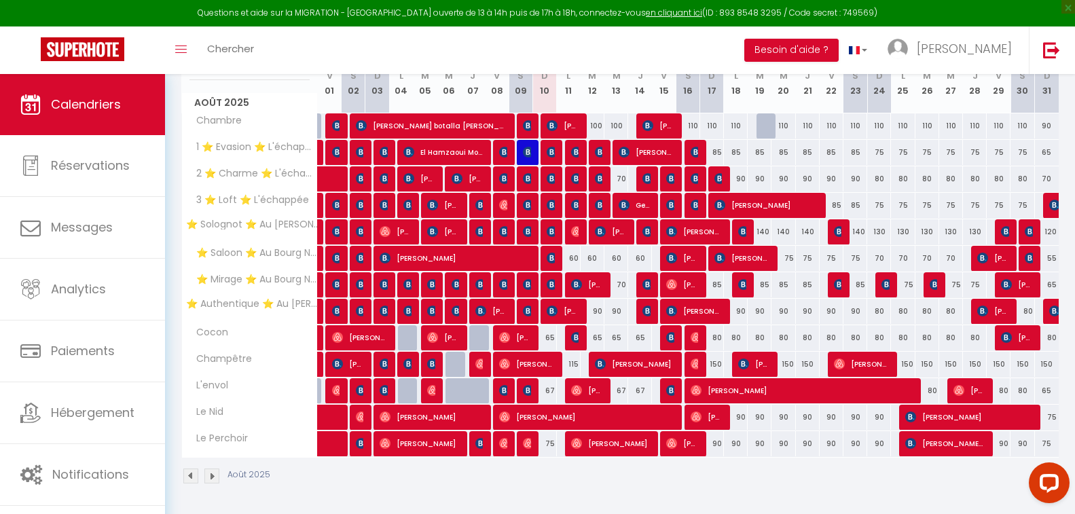
drag, startPoint x: 405, startPoint y: 55, endPoint x: 393, endPoint y: 55, distance: 11.5
click at [393, 55] on div "Toggle menubar Chercher BUTTON Besoin d'aide ? Jean-Marie Paramètres Équipe" at bounding box center [581, 50] width 966 height 48
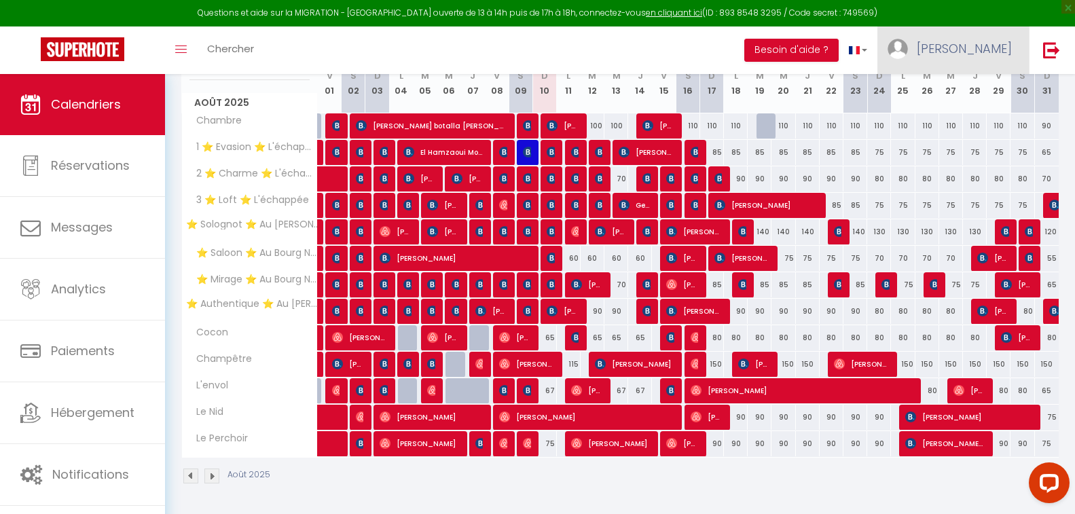
click at [977, 48] on span "[PERSON_NAME]" at bounding box center [964, 48] width 95 height 17
click at [965, 90] on link "Paramètres" at bounding box center [974, 94] width 101 height 23
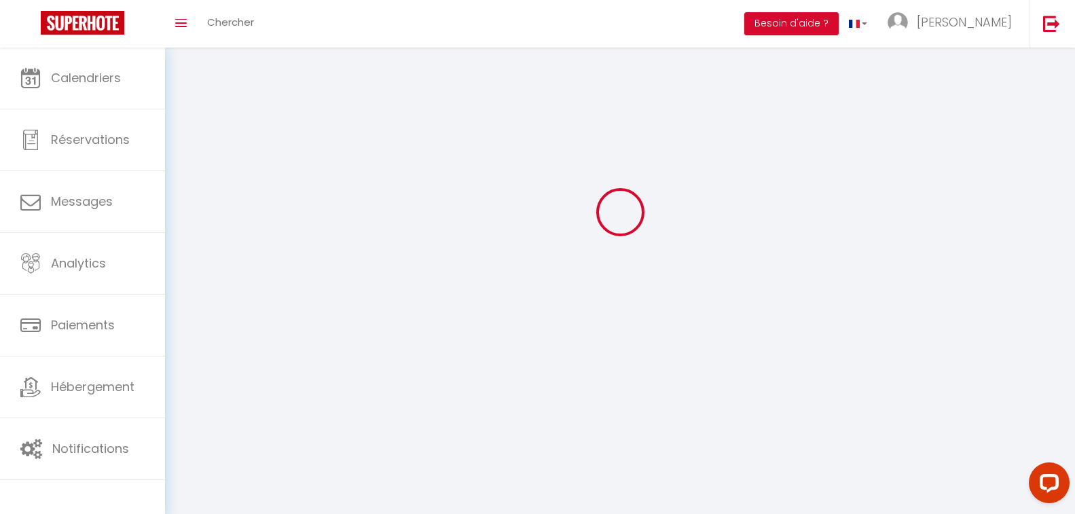
scroll to position [48, 0]
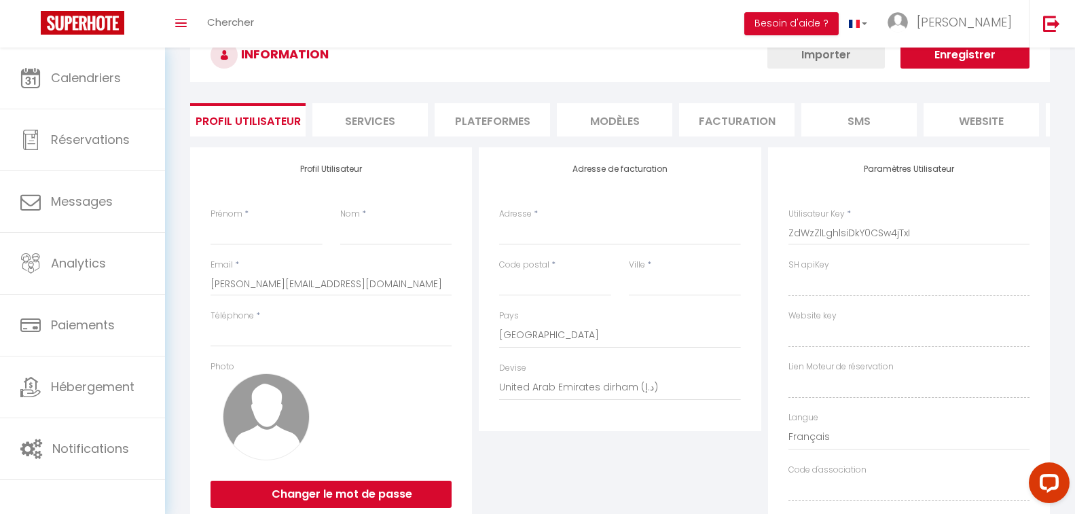
type input "[PERSON_NAME]"
type input "Monclaire"
type input "0676198542"
type input "[STREET_ADDRESS]"
type input "45000"
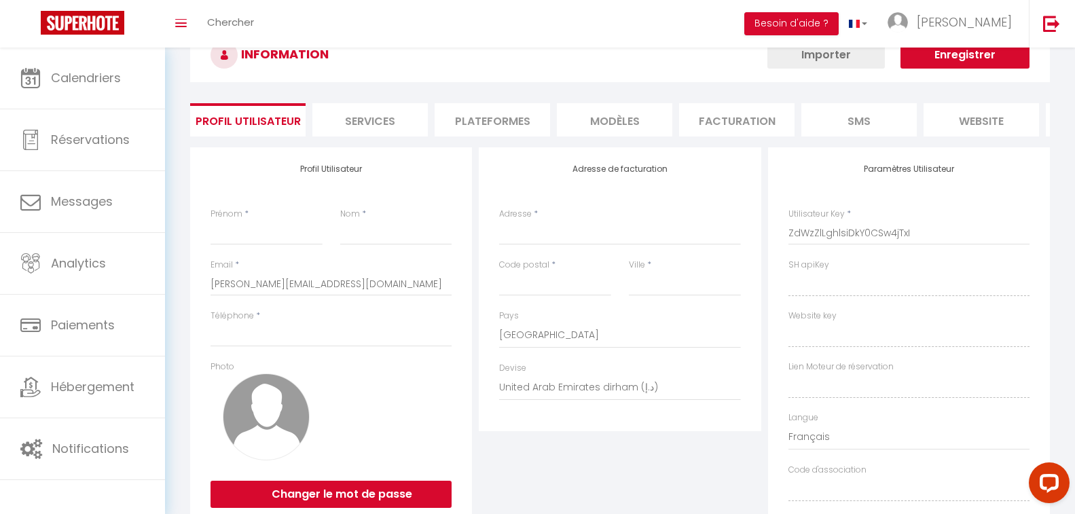
type input "[GEOGRAPHIC_DATA]"
select select "28"
type input "Tu7VzcDInp2nEKvdXcroS94rv"
type input "0F3Z2QZdnSWBFew7yQI4m6VNp"
type input "[URL][DOMAIN_NAME]"
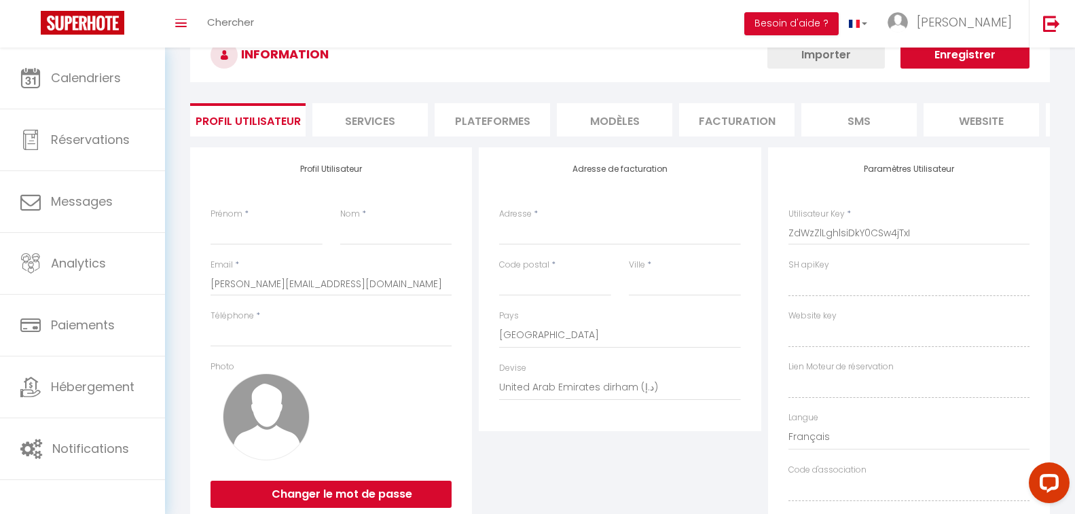
type input "JQ70102"
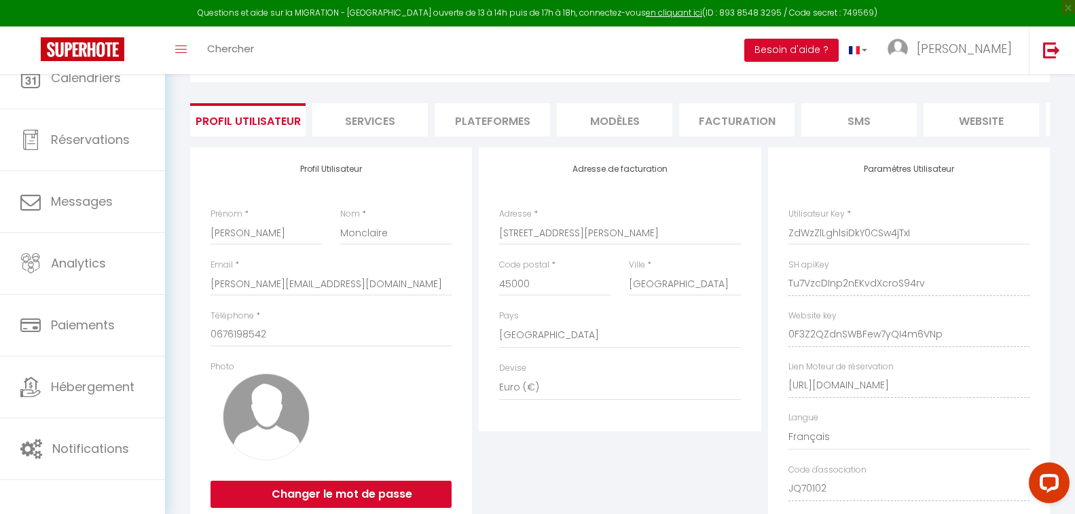
select select "fr"
type input "Tu7VzcDInp2nEKvdXcroS94rv"
type input "0F3Z2QZdnSWBFew7yQI4m6VNp"
type input "[URL][DOMAIN_NAME]"
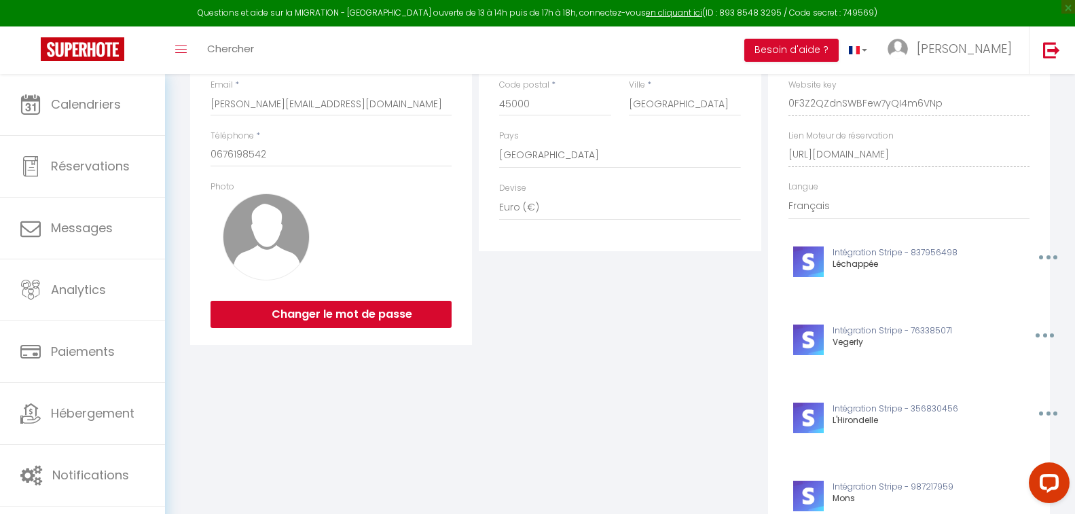
scroll to position [0, 0]
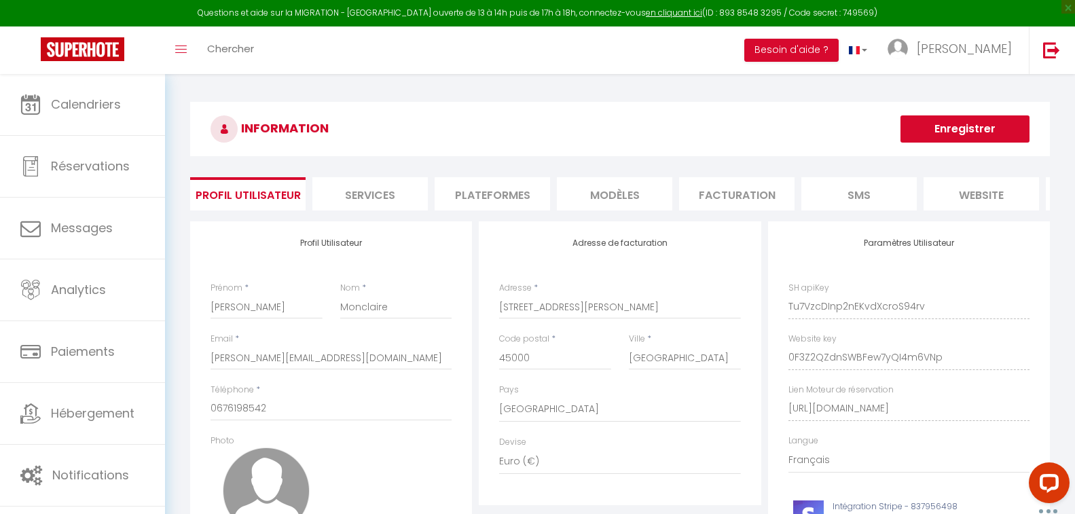
click at [498, 198] on li "Plateformes" at bounding box center [492, 193] width 115 height 33
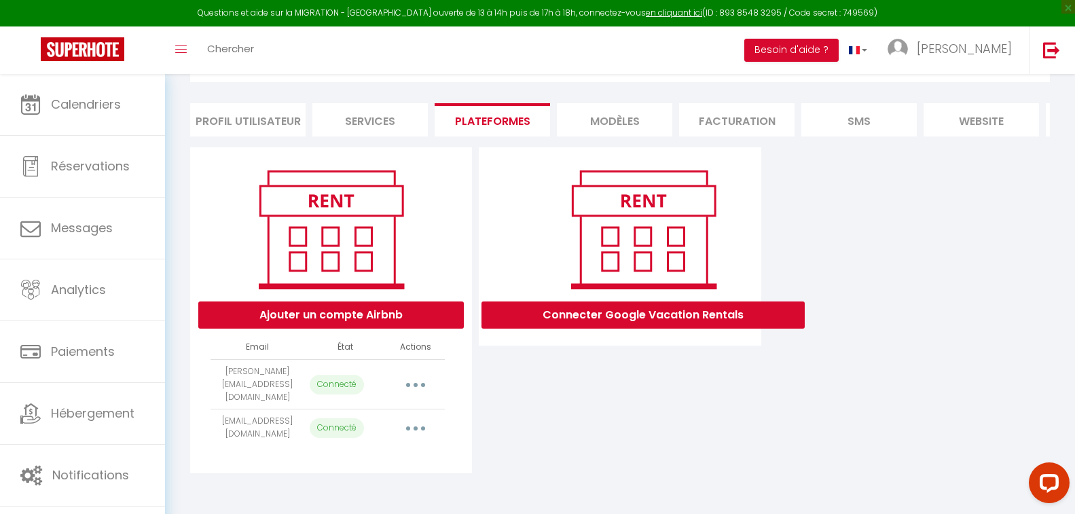
scroll to position [83, 0]
click at [412, 388] on button "button" at bounding box center [416, 384] width 38 height 22
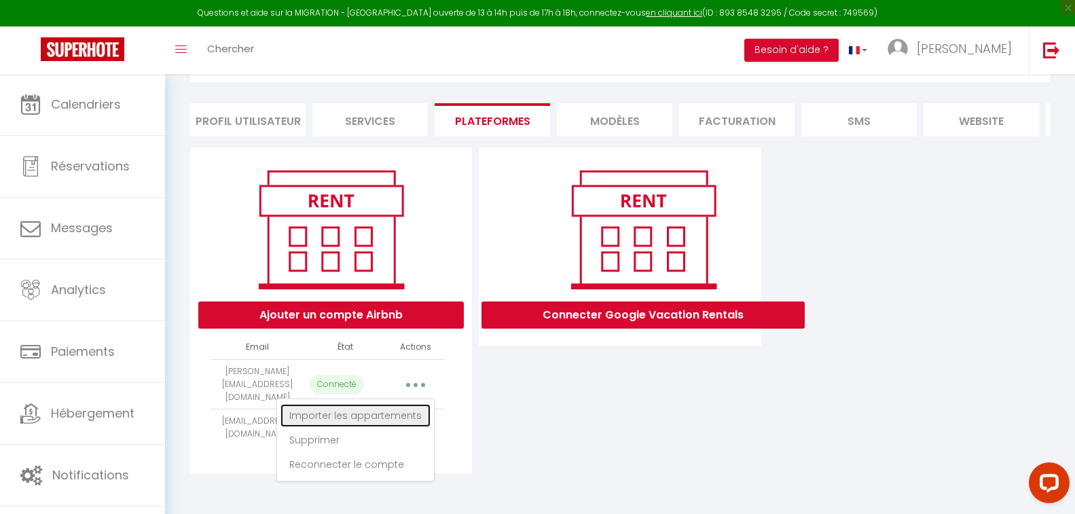
click at [392, 416] on link "Importer les appartements" at bounding box center [355, 415] width 150 height 23
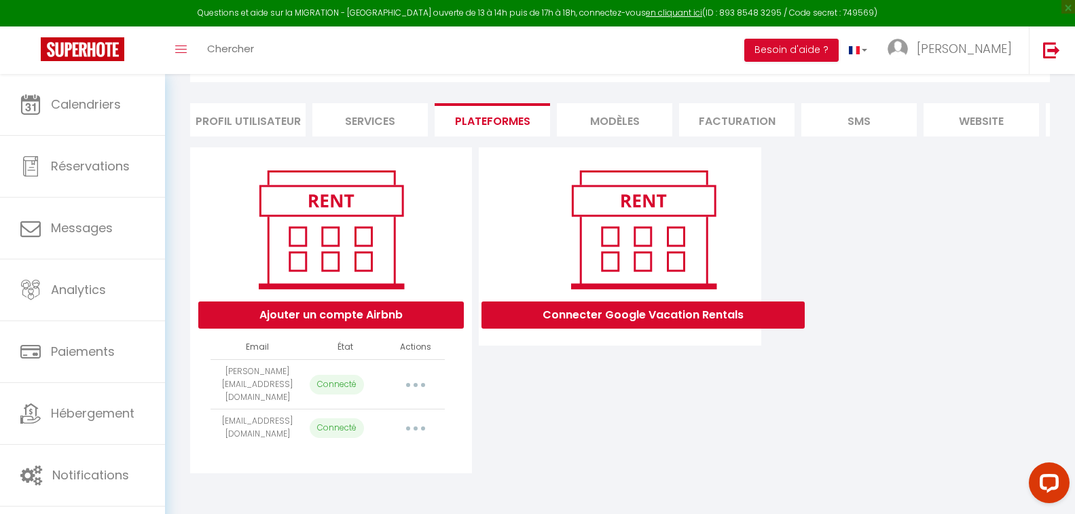
select select "2221"
select select
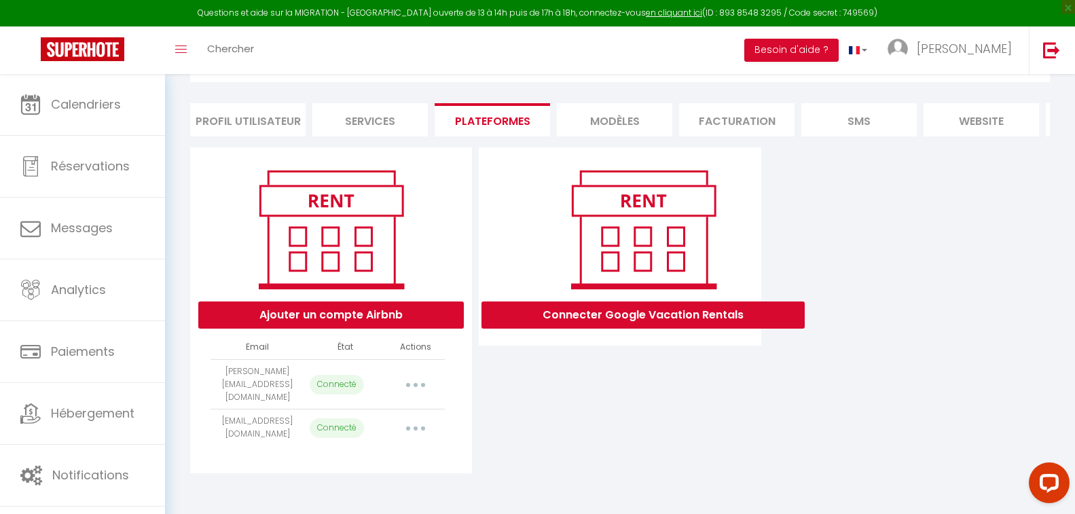
select select
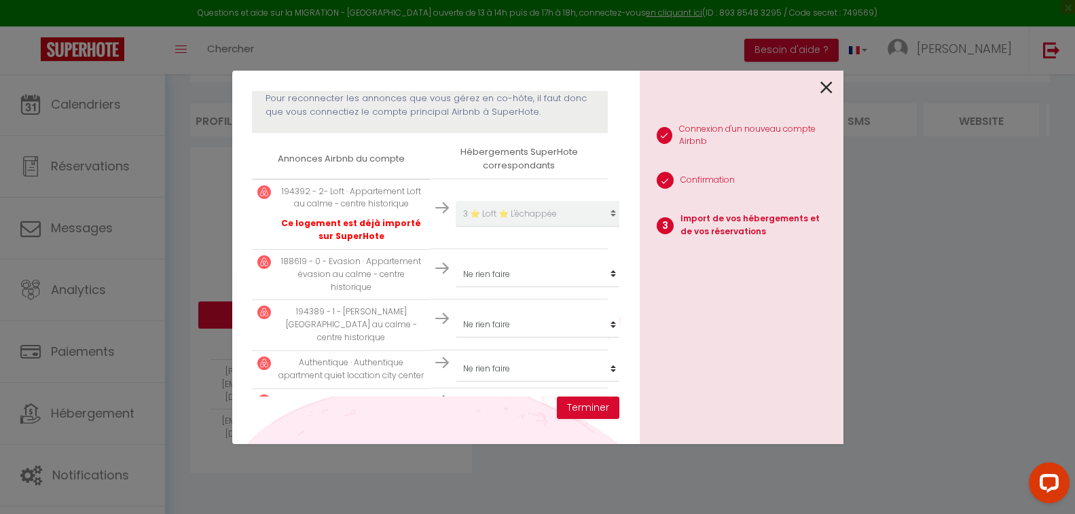
scroll to position [204, 0]
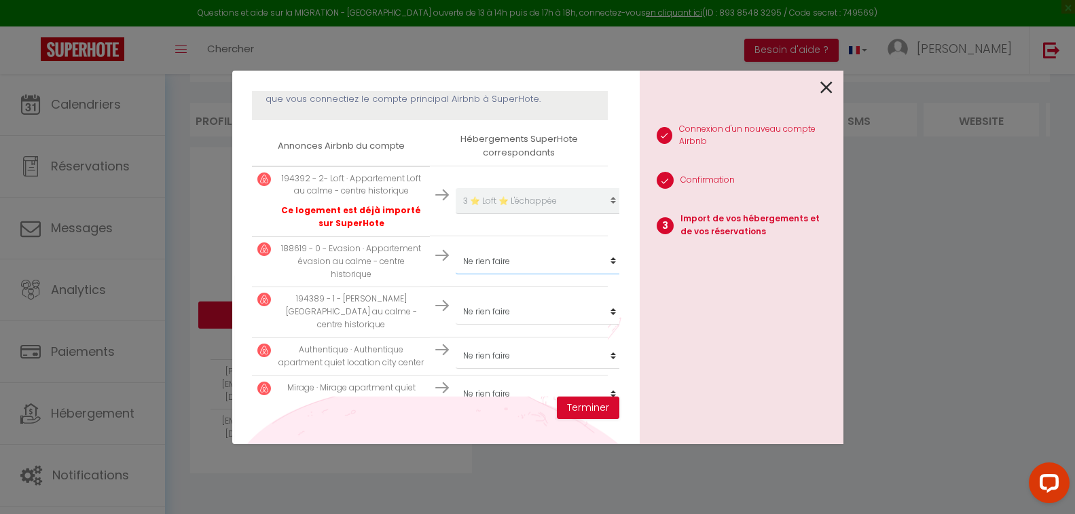
click at [490, 214] on select "Créer un nouveau hébergement Ne rien faire Chambre 1 ⭐ Evasion ⭐ L'échappée 2 ⭐…" at bounding box center [539, 201] width 167 height 26
select select "2220"
click at [456, 214] on select "Créer un nouveau hébergement Ne rien faire Chambre 1 ⭐ Evasion ⭐ L'échappée 2 ⭐…" at bounding box center [539, 201] width 167 height 26
click at [500, 214] on select "Créer un nouveau hébergement Ne rien faire Chambre 1 ⭐ Evasion ⭐ L'échappée 2 ⭐…" at bounding box center [539, 201] width 167 height 26
select select "2225"
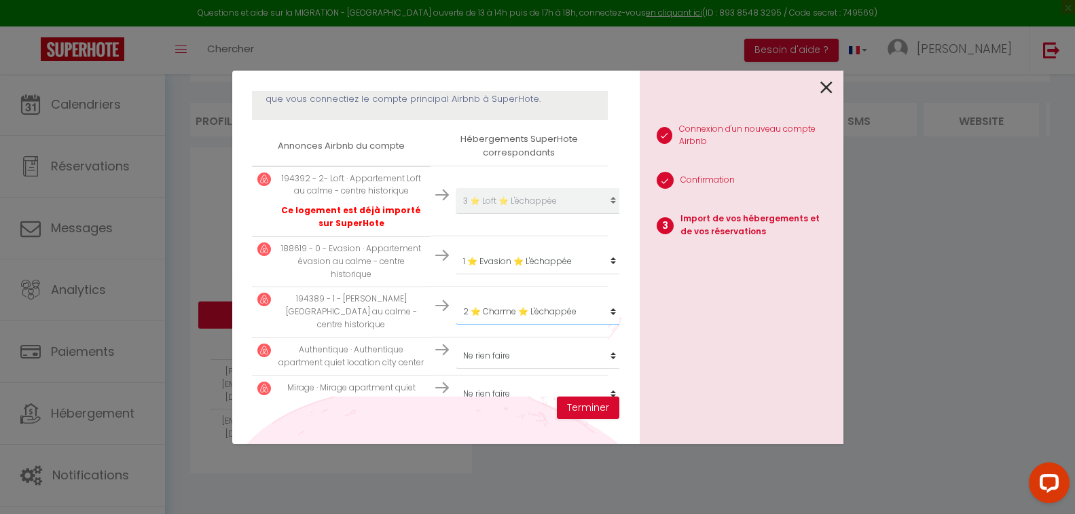
click at [456, 214] on select "Créer un nouveau hébergement Ne rien faire Chambre 1 ⭐ Evasion ⭐ L'échappée 2 ⭐…" at bounding box center [539, 201] width 167 height 26
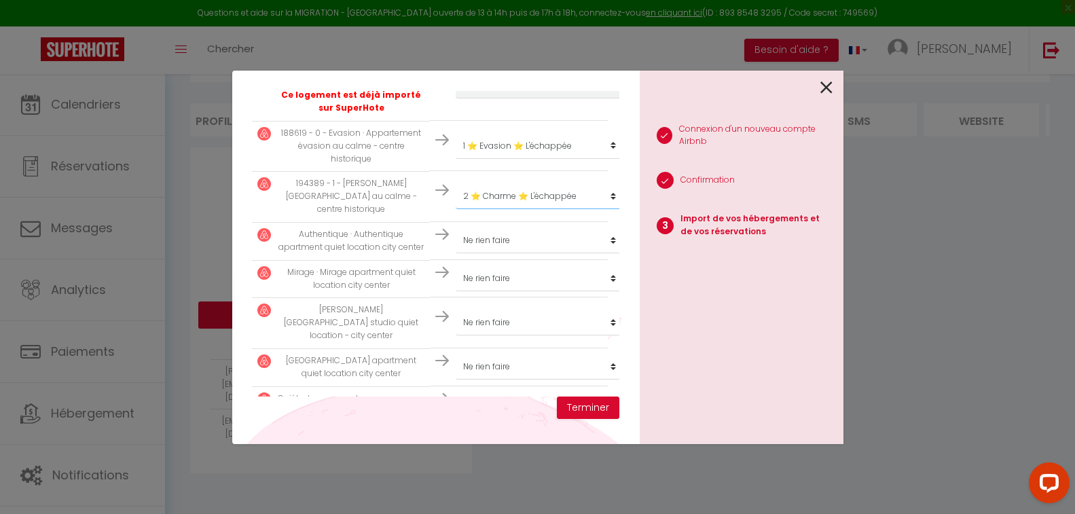
scroll to position [340, 0]
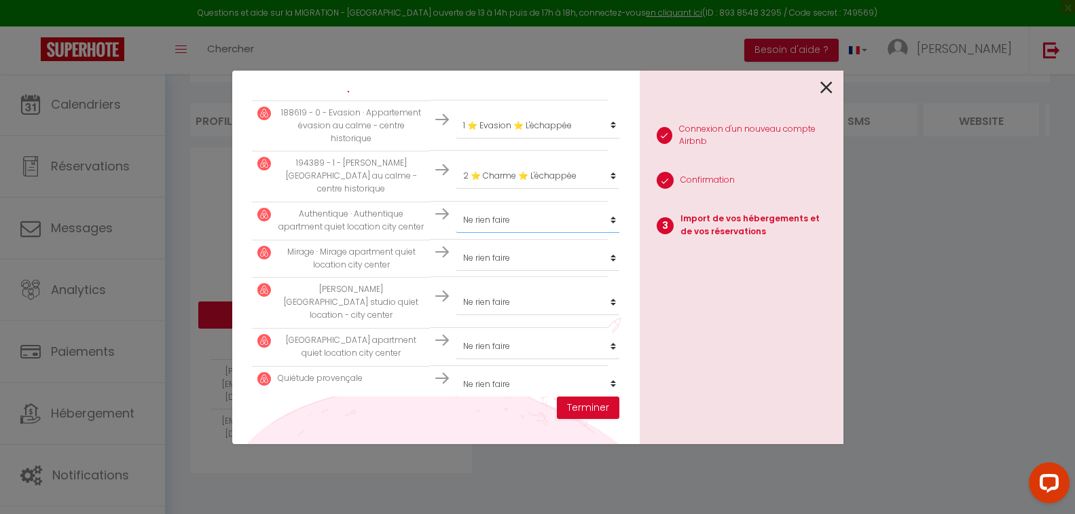
click at [493, 78] on select "Créer un nouveau hébergement Ne rien faire Chambre 1 ⭐ Evasion ⭐ L'échappée 2 ⭐…" at bounding box center [539, 65] width 167 height 26
select select "2224"
click at [456, 78] on select "Créer un nouveau hébergement Ne rien faire Chambre 1 ⭐ Evasion ⭐ L'échappée 2 ⭐…" at bounding box center [539, 65] width 167 height 26
click at [491, 78] on select "Créer un nouveau hébergement Ne rien faire Chambre 1 ⭐ Evasion ⭐ L'échappée 2 ⭐…" at bounding box center [539, 65] width 167 height 26
select select "2226"
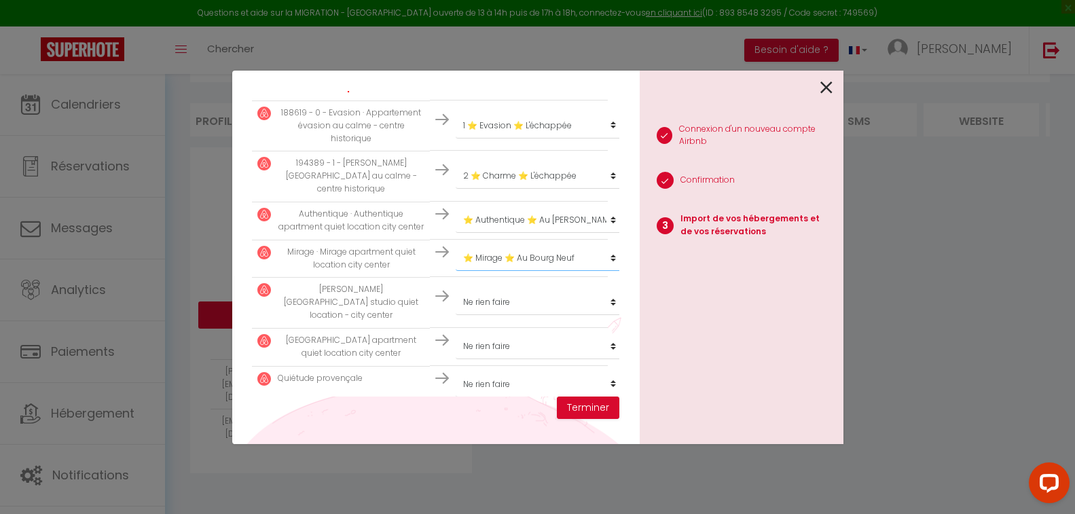
click at [456, 78] on select "Créer un nouveau hébergement Ne rien faire Chambre 1 ⭐ Evasion ⭐ L'échappée 2 ⭐…" at bounding box center [539, 65] width 167 height 26
click at [513, 78] on select "Créer un nouveau hébergement Ne rien faire Chambre 1 ⭐ Evasion ⭐ L'échappée 2 ⭐…" at bounding box center [539, 65] width 167 height 26
select select "2223"
click at [456, 78] on select "Créer un nouveau hébergement Ne rien faire Chambre 1 ⭐ Evasion ⭐ L'échappée 2 ⭐…" at bounding box center [539, 65] width 167 height 26
click at [513, 78] on select "Créer un nouveau hébergement Ne rien faire Chambre 1 ⭐ Evasion ⭐ L'échappée 2 ⭐…" at bounding box center [539, 65] width 167 height 26
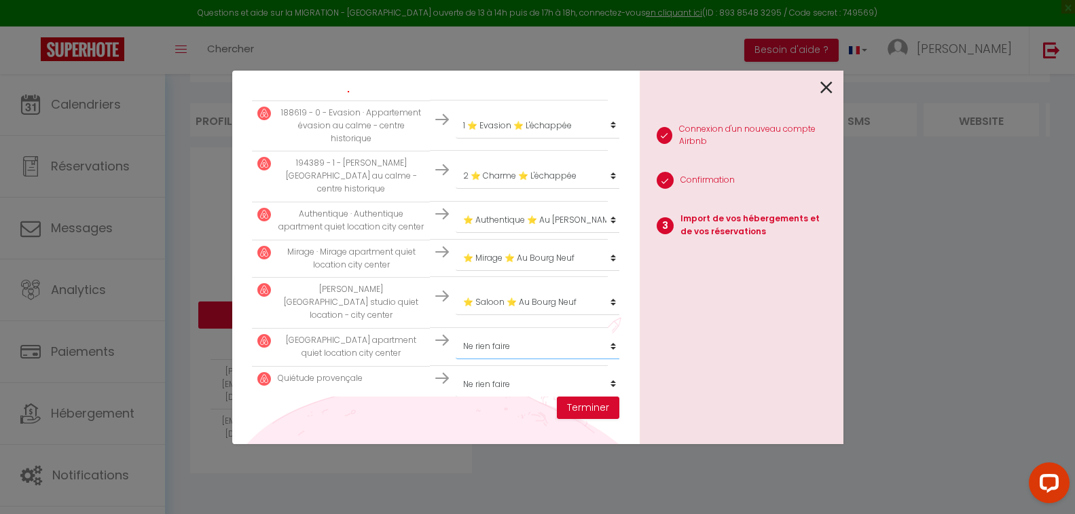
select select "2222"
click at [456, 78] on select "Créer un nouveau hébergement Ne rien faire Chambre 1 ⭐ Evasion ⭐ L'échappée 2 ⭐…" at bounding box center [539, 65] width 167 height 26
click at [500, 75] on select "Créer un nouveau hébergement Ne rien faire Chambre 1 ⭐ Evasion ⭐ L'échappée 2 ⭐…" at bounding box center [539, 62] width 167 height 26
select select "46136"
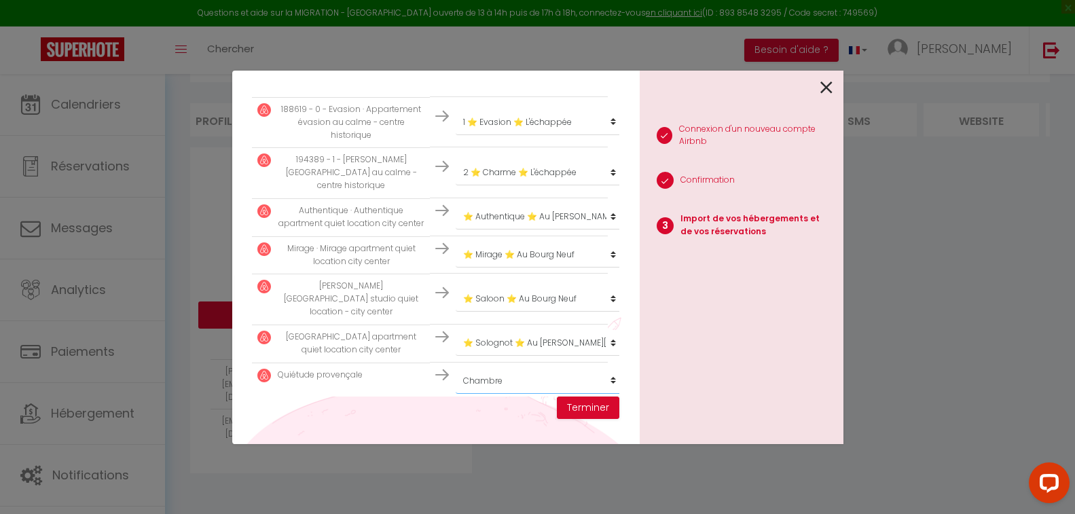
click at [456, 75] on select "Créer un nouveau hébergement Ne rien faire Chambre 1 ⭐ Evasion ⭐ L'échappée 2 ⭐…" at bounding box center [539, 62] width 167 height 26
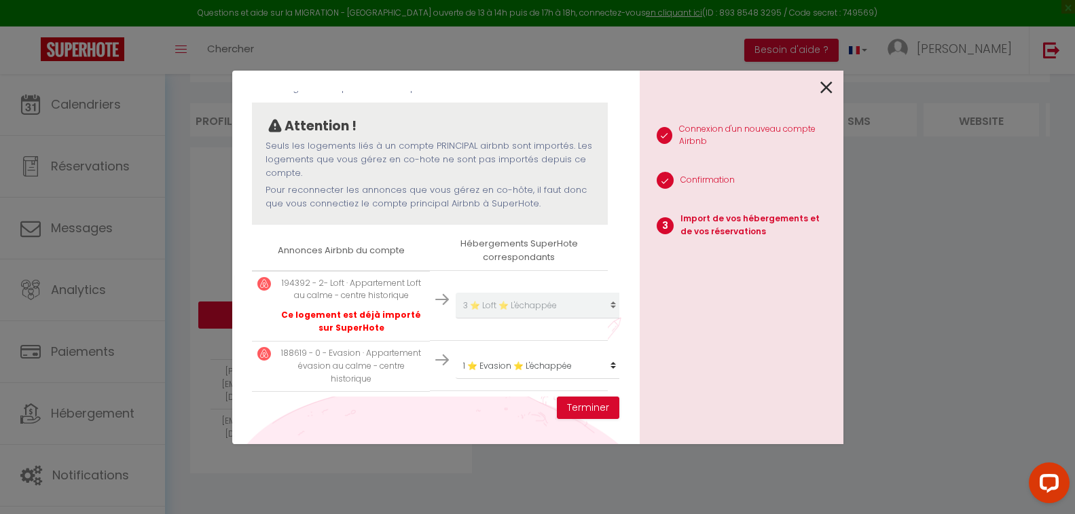
scroll to position [275, 0]
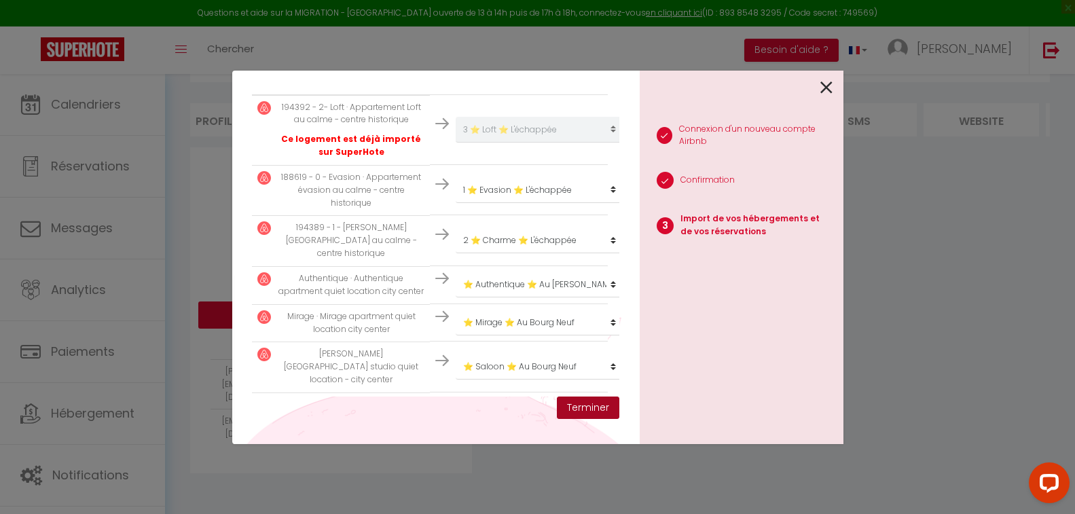
click at [585, 408] on button "Terminer" at bounding box center [588, 408] width 62 height 23
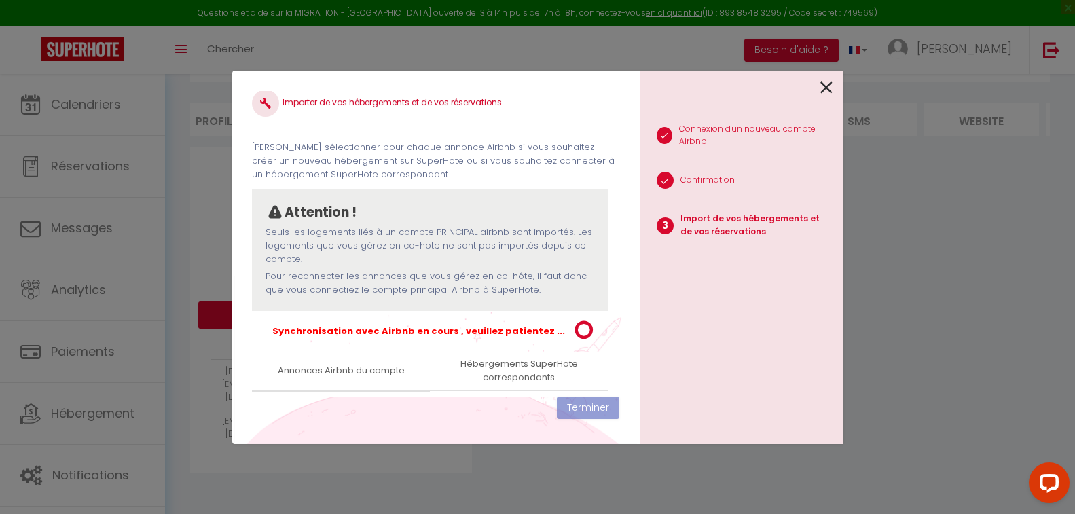
scroll to position [0, 0]
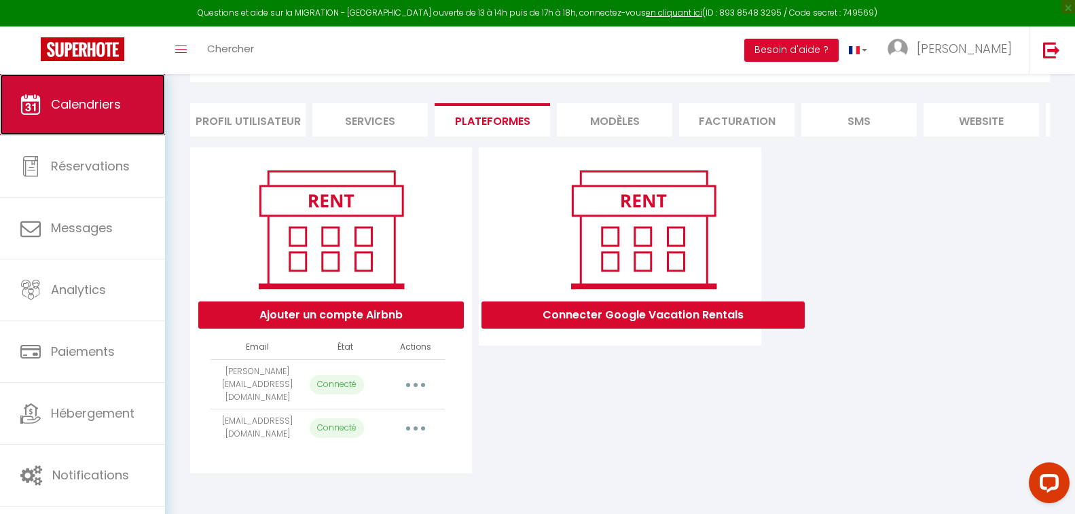
click at [96, 97] on span "Calendriers" at bounding box center [86, 104] width 70 height 17
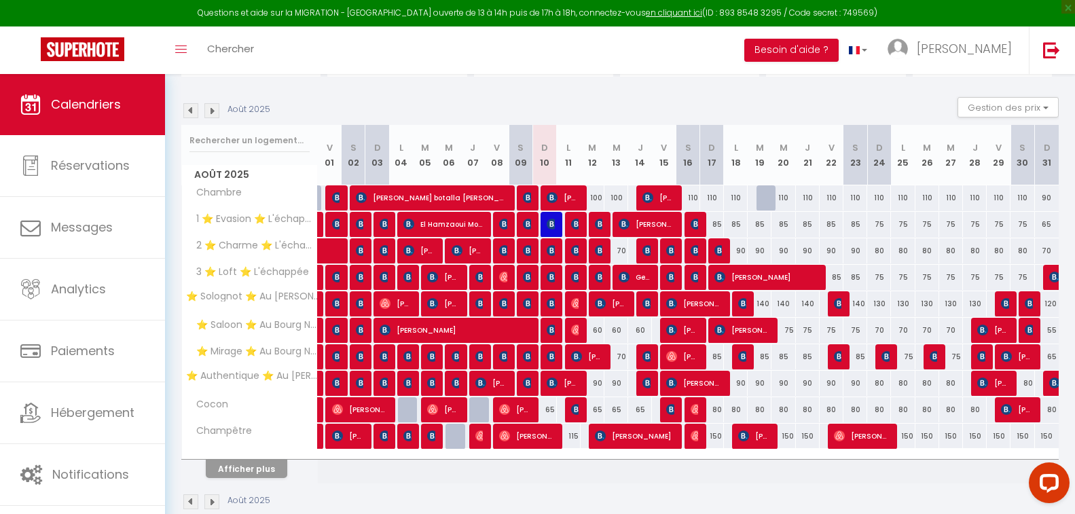
scroll to position [208, 0]
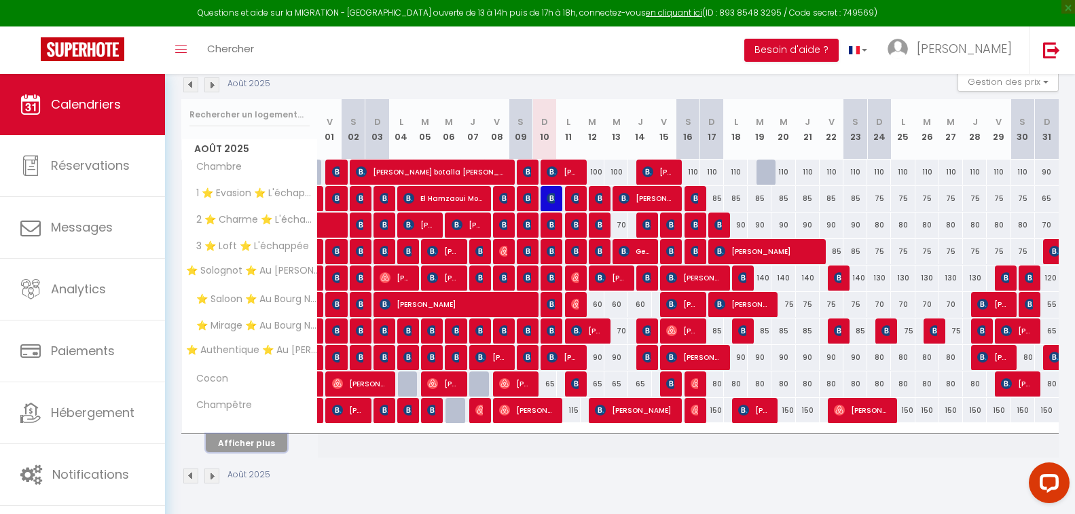
click at [247, 447] on button "Afficher plus" at bounding box center [246, 443] width 81 height 18
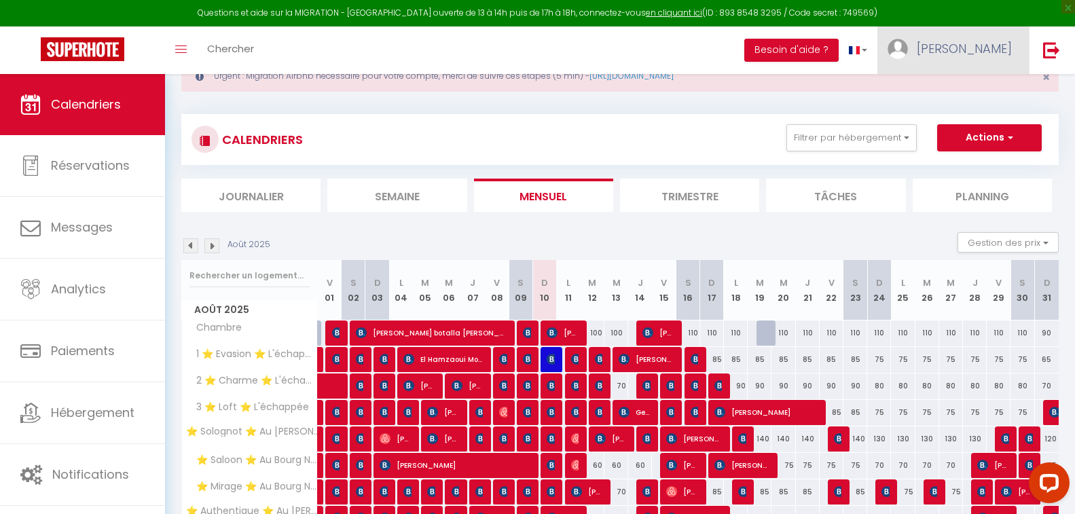
scroll to position [0, 0]
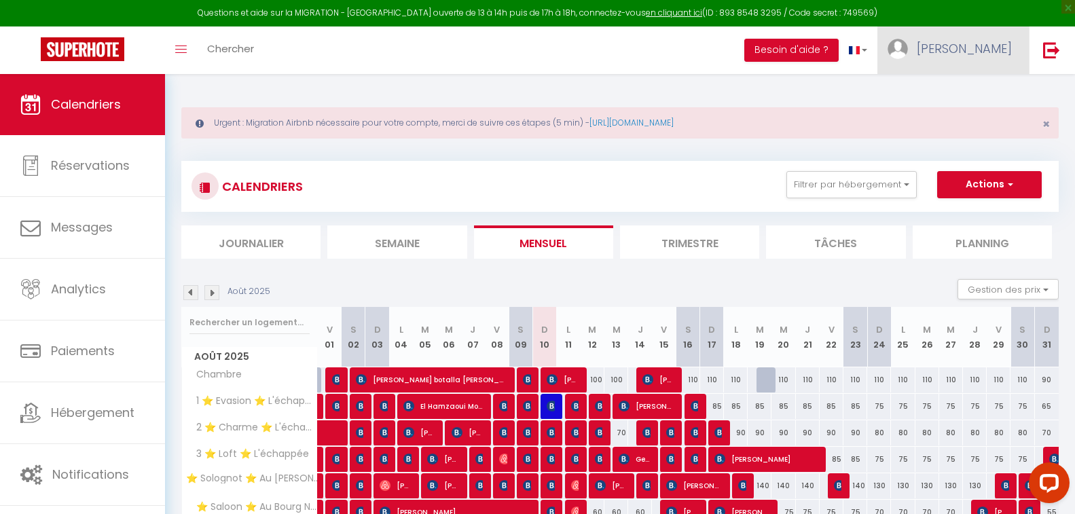
click at [979, 43] on span "[PERSON_NAME]" at bounding box center [964, 48] width 95 height 17
click at [964, 95] on link "Paramètres" at bounding box center [974, 94] width 101 height 23
select select "fr"
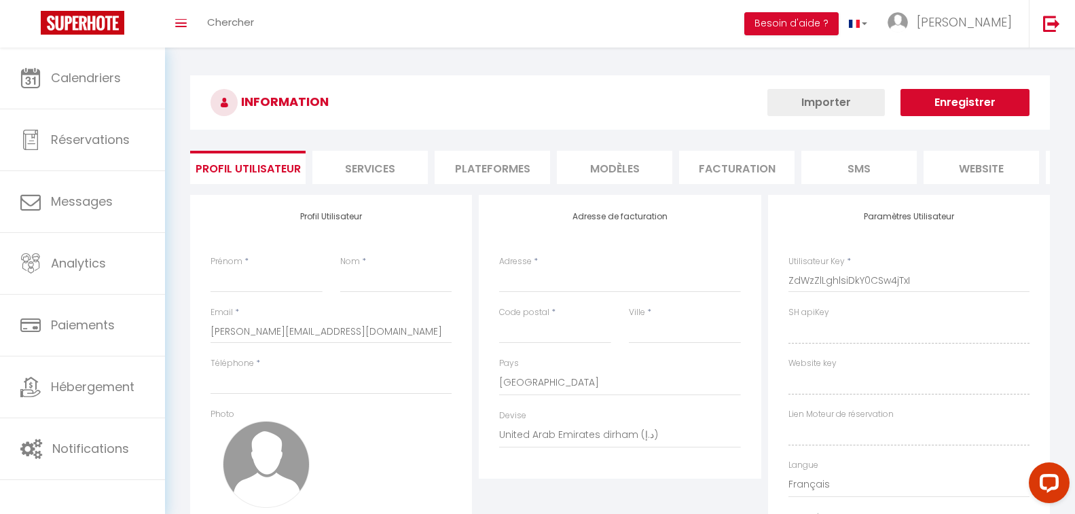
type input "[PERSON_NAME]"
type input "Monclaire"
type input "0676198542"
type input "[STREET_ADDRESS]"
type input "45000"
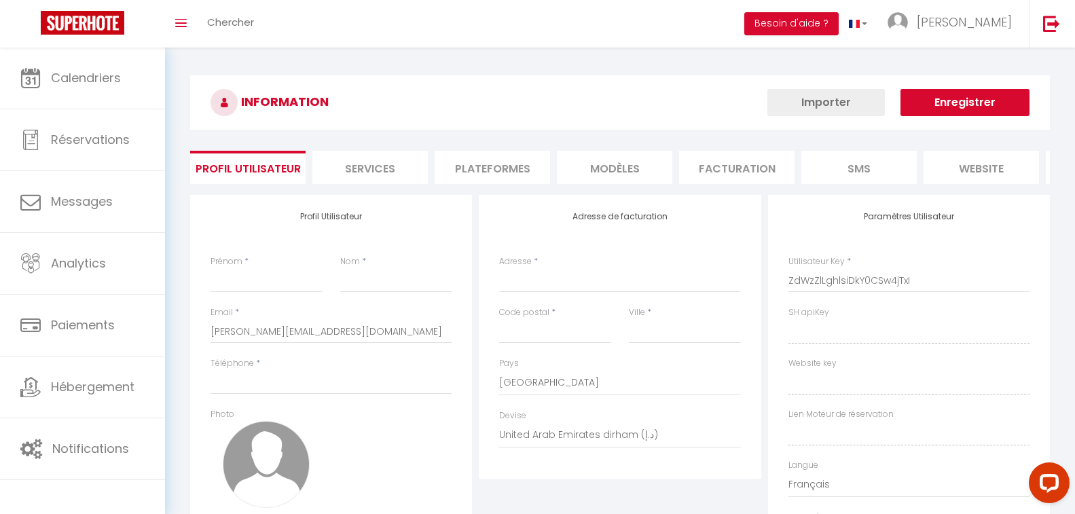
type input "[GEOGRAPHIC_DATA]"
select select "28"
type input "Tu7VzcDInp2nEKvdXcroS94rv"
type input "0F3Z2QZdnSWBFew7yQI4m6VNp"
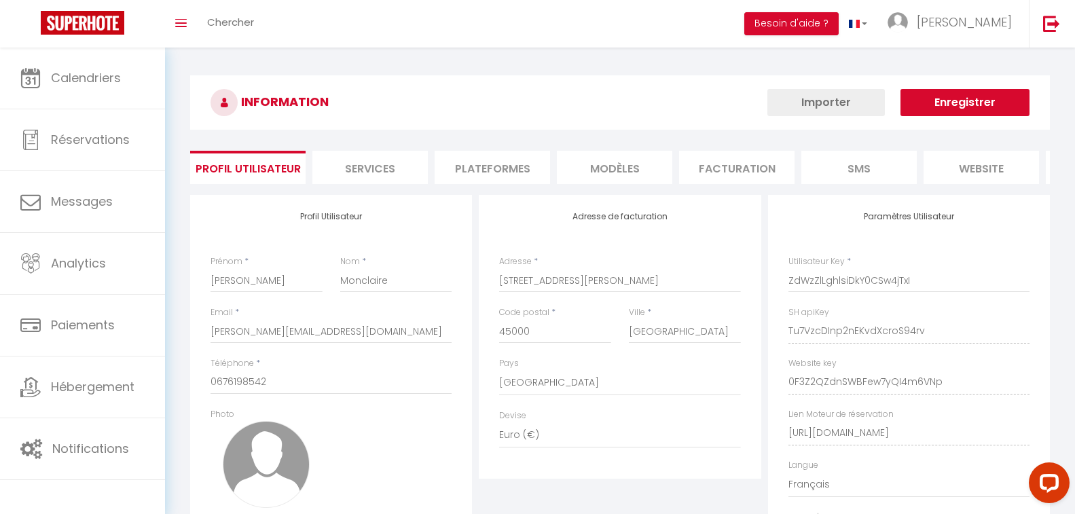
select select "fr"
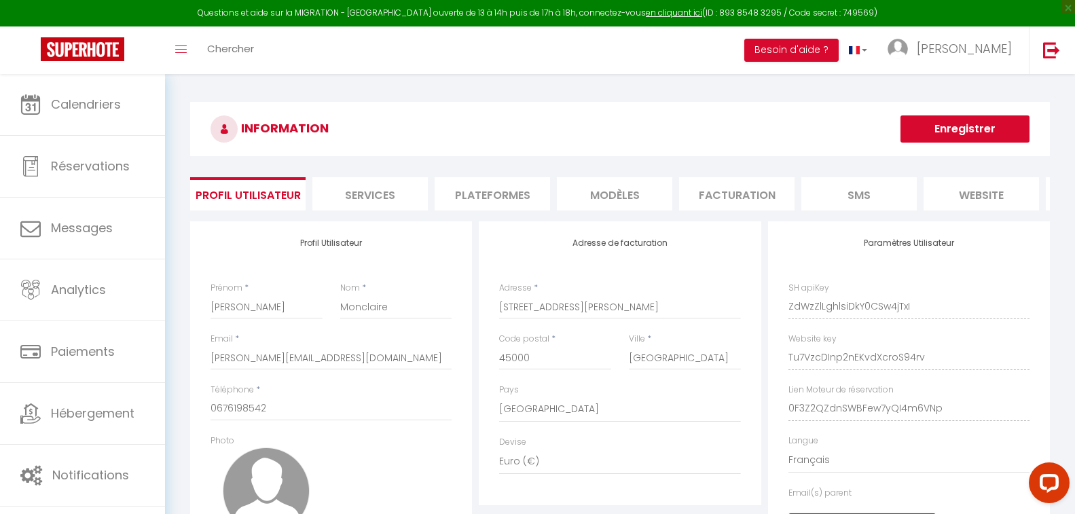
type input "Tu7VzcDInp2nEKvdXcroS94rv"
type input "0F3Z2QZdnSWBFew7yQI4m6VNp"
type input "[URL][DOMAIN_NAME]"
click at [485, 197] on li "Plateformes" at bounding box center [492, 193] width 115 height 33
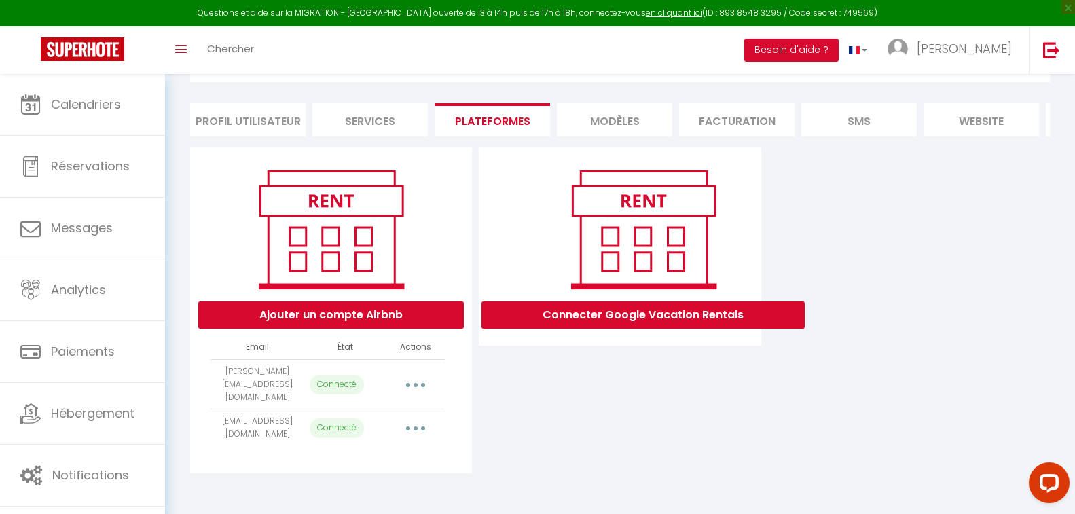
scroll to position [83, 0]
click at [421, 426] on button "button" at bounding box center [416, 428] width 38 height 22
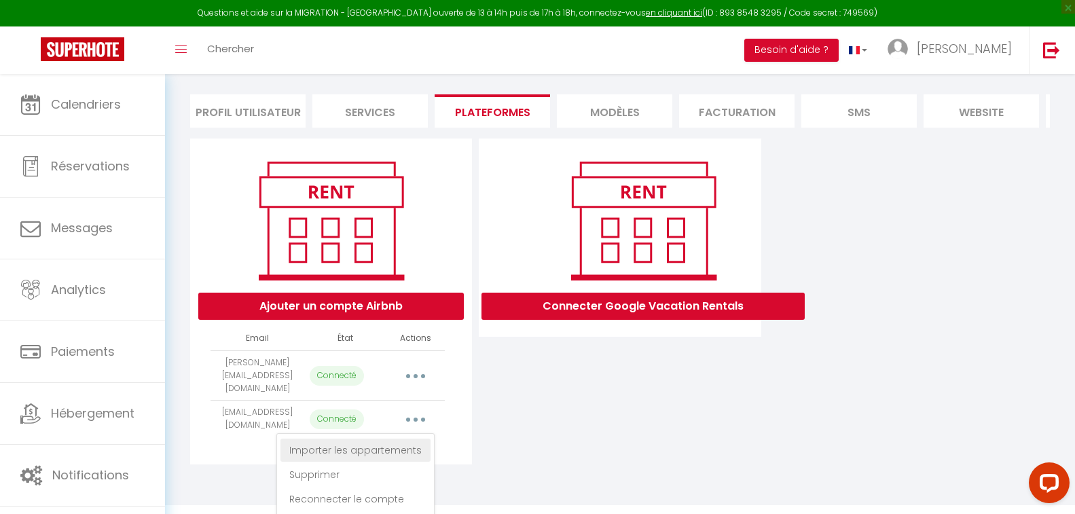
scroll to position [96, 0]
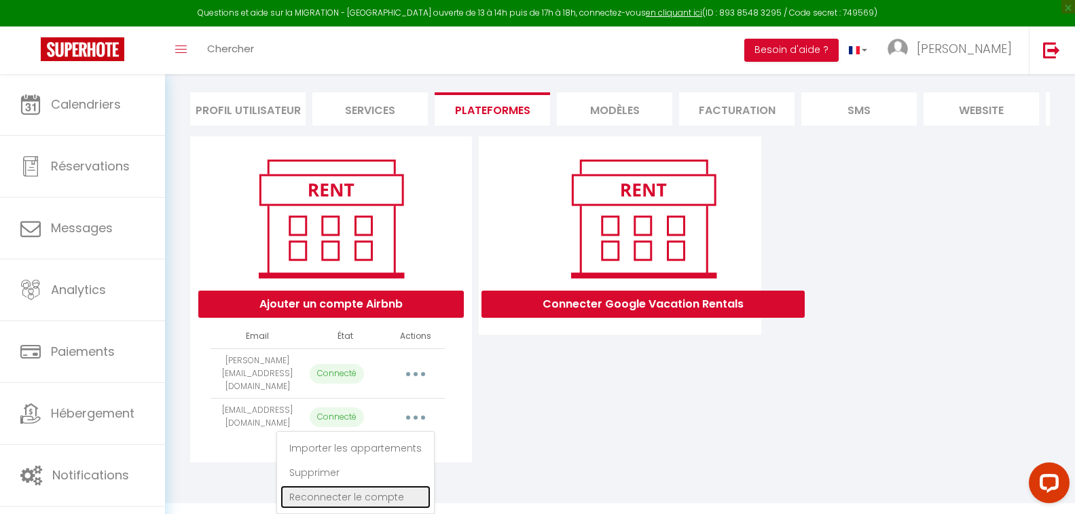
click at [368, 498] on link "Reconnecter le compte" at bounding box center [355, 497] width 150 height 23
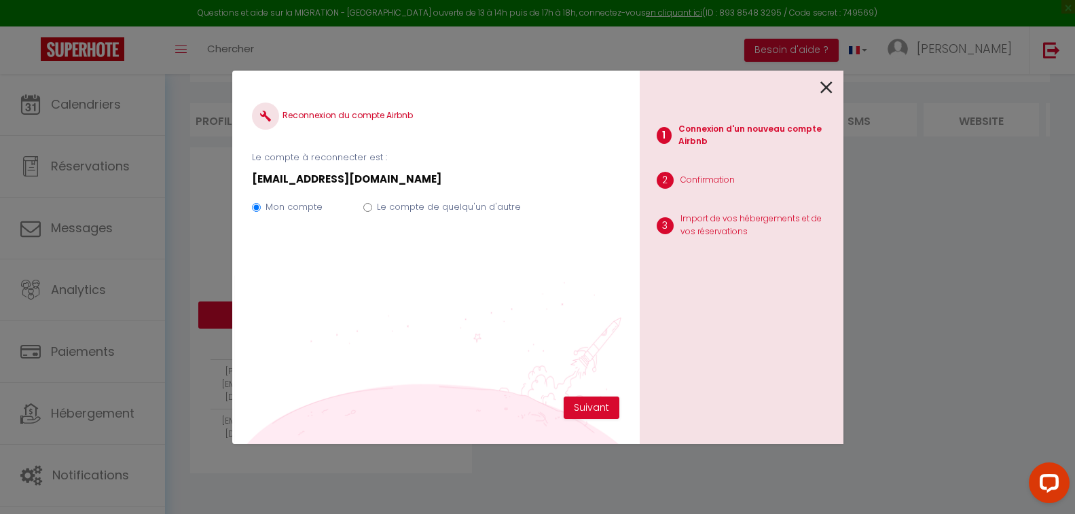
scroll to position [83, 0]
click at [591, 409] on button "Suivant" at bounding box center [592, 408] width 56 height 23
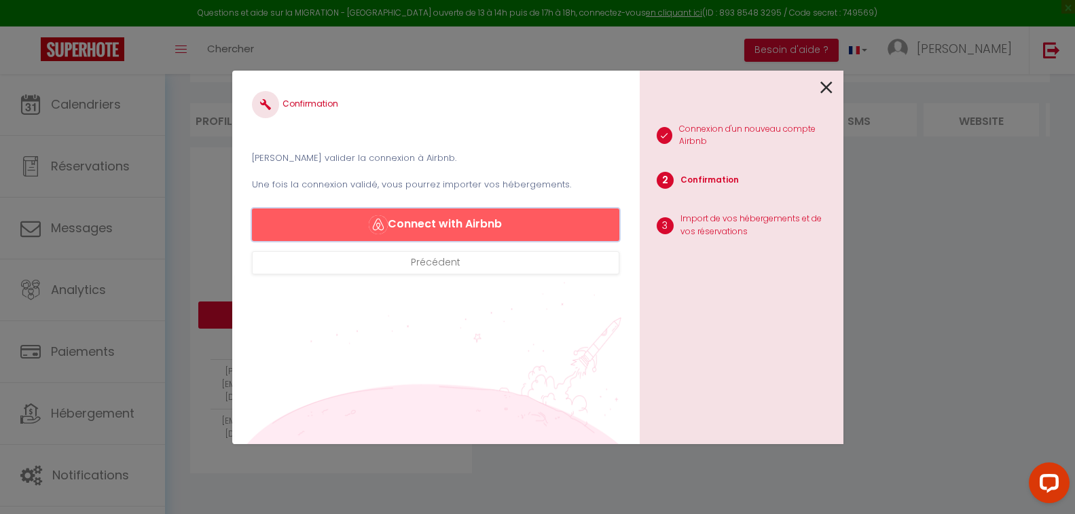
click at [442, 222] on button "Connect with Airbnb" at bounding box center [435, 224] width 367 height 33
click at [459, 222] on button "Connect with Airbnb" at bounding box center [435, 224] width 367 height 33
click at [458, 225] on button "Connect with Airbnb" at bounding box center [435, 224] width 367 height 33
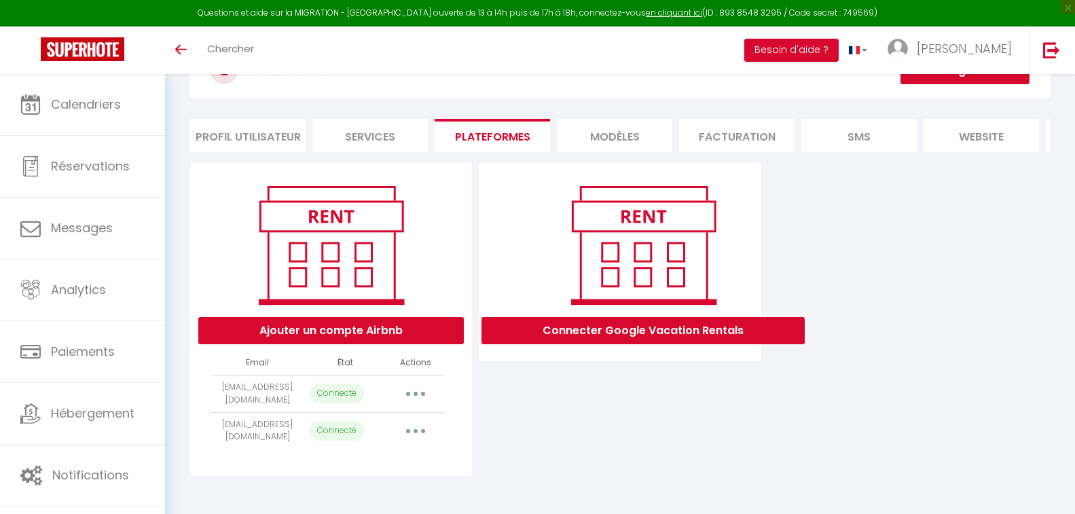
scroll to position [83, 0]
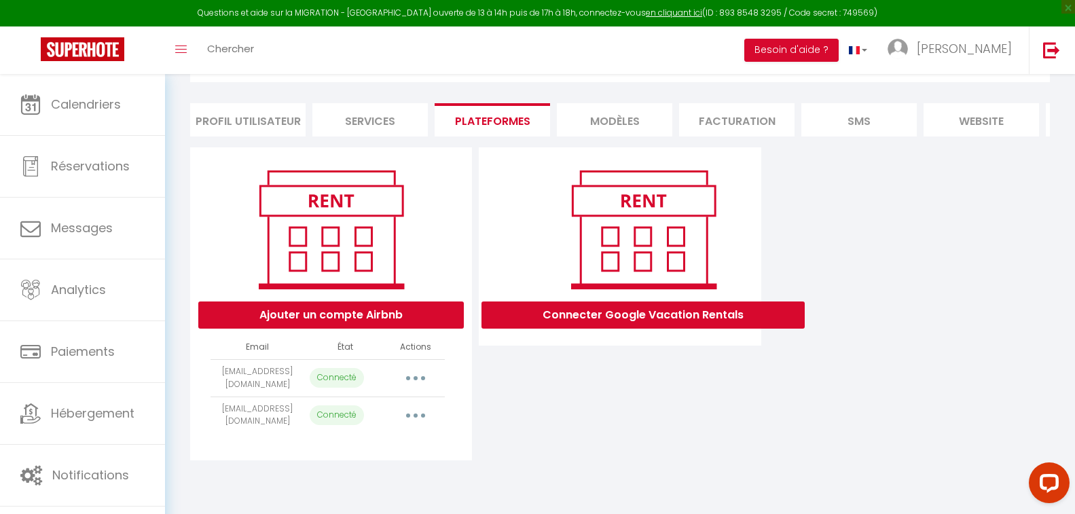
select select "2221"
select select "2220"
select select "2225"
select select "2224"
select select "2226"
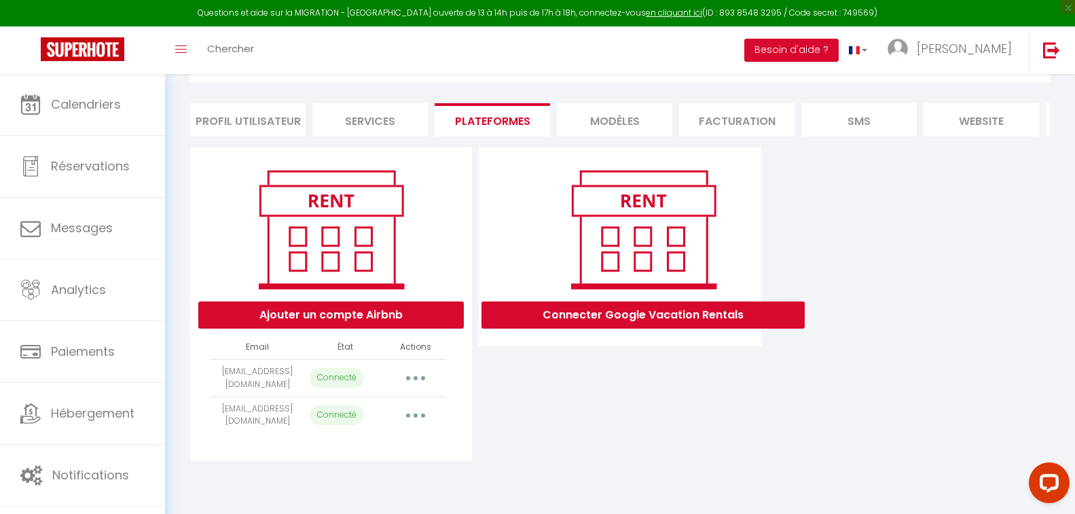
select select "2223"
select select "2222"
select select "46136"
select select "42629"
select select "43805"
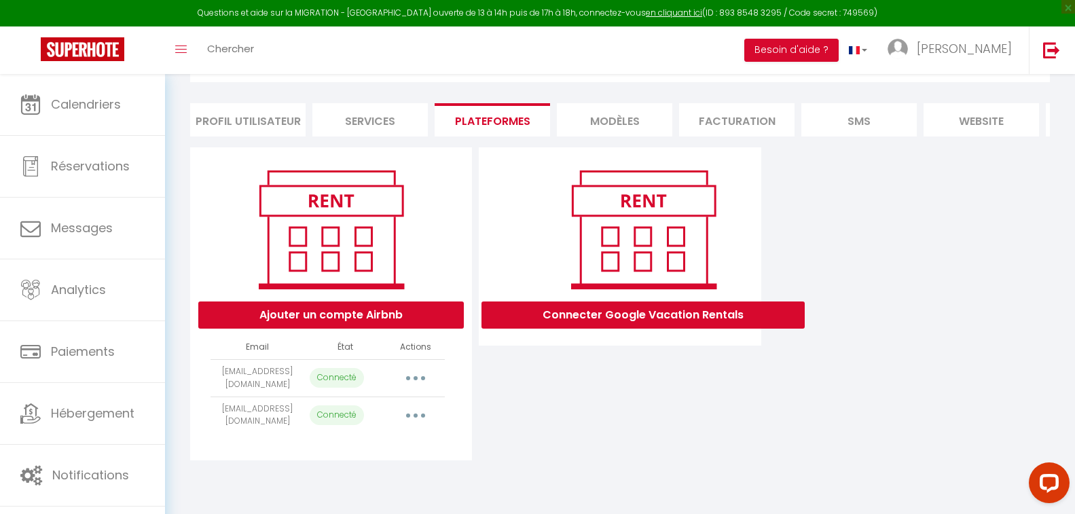
select select "44161"
select select "44437"
select select "45482"
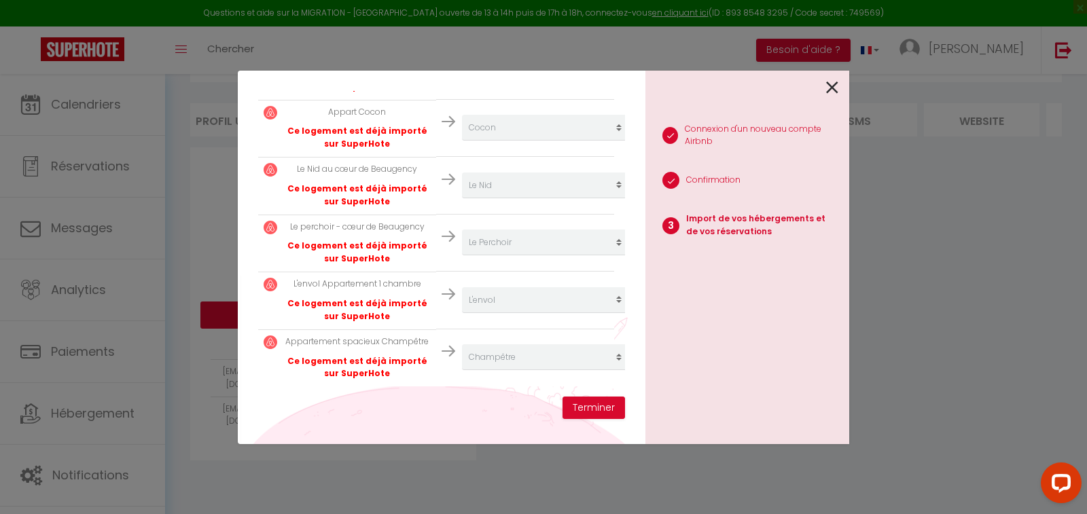
scroll to position [789, 0]
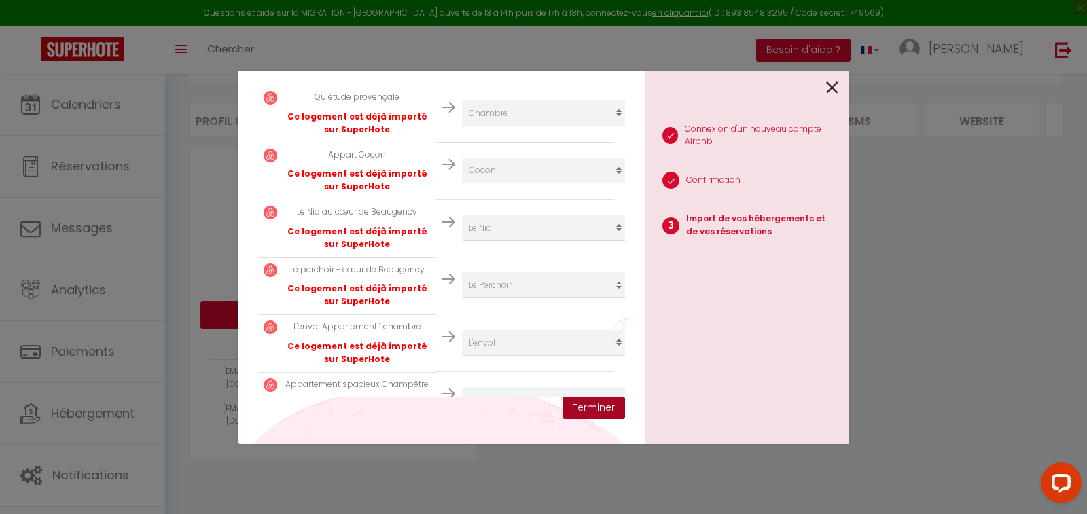
click at [593, 411] on button "Terminer" at bounding box center [593, 408] width 62 height 23
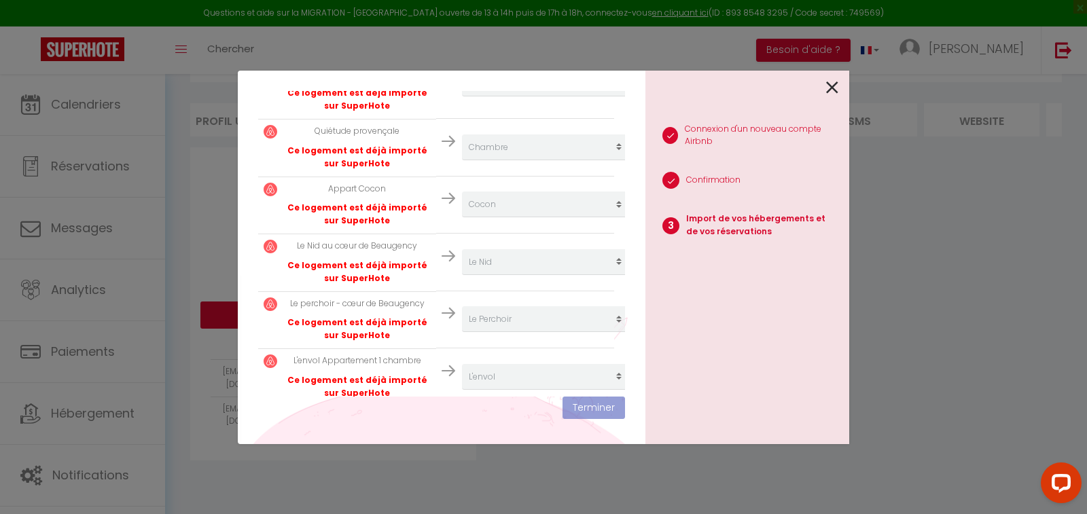
scroll to position [823, 0]
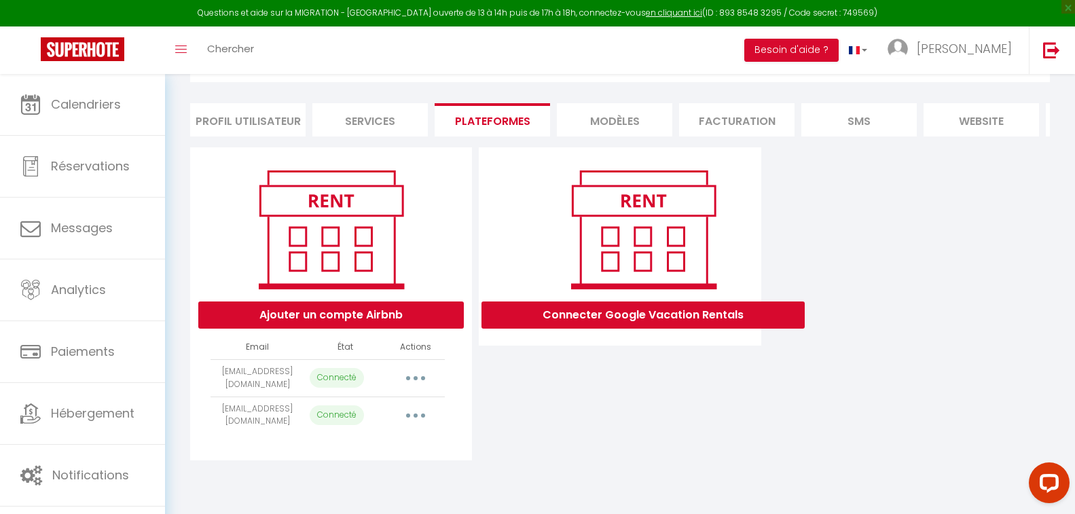
click at [410, 426] on button "button" at bounding box center [416, 416] width 38 height 22
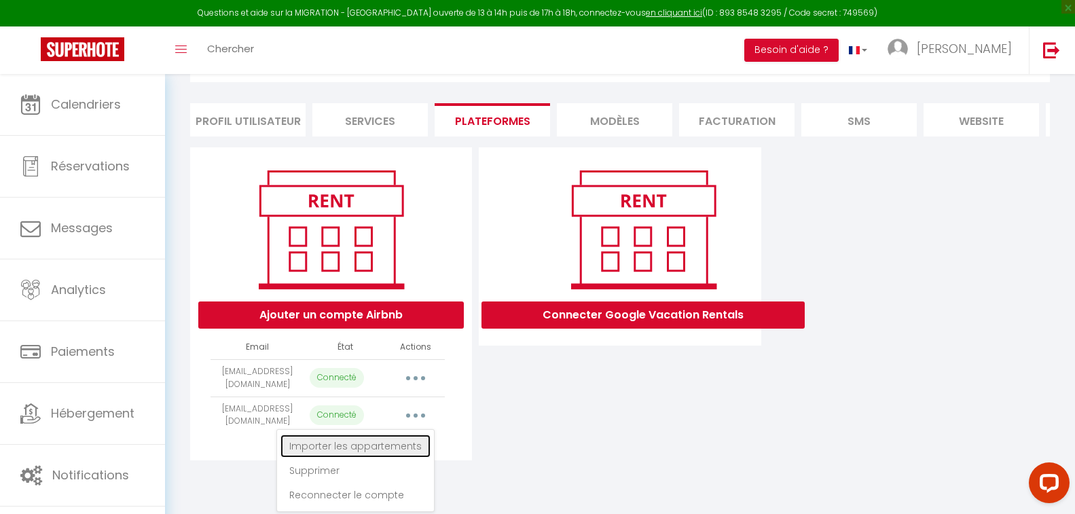
click at [384, 458] on link "Importer les appartements" at bounding box center [355, 446] width 150 height 23
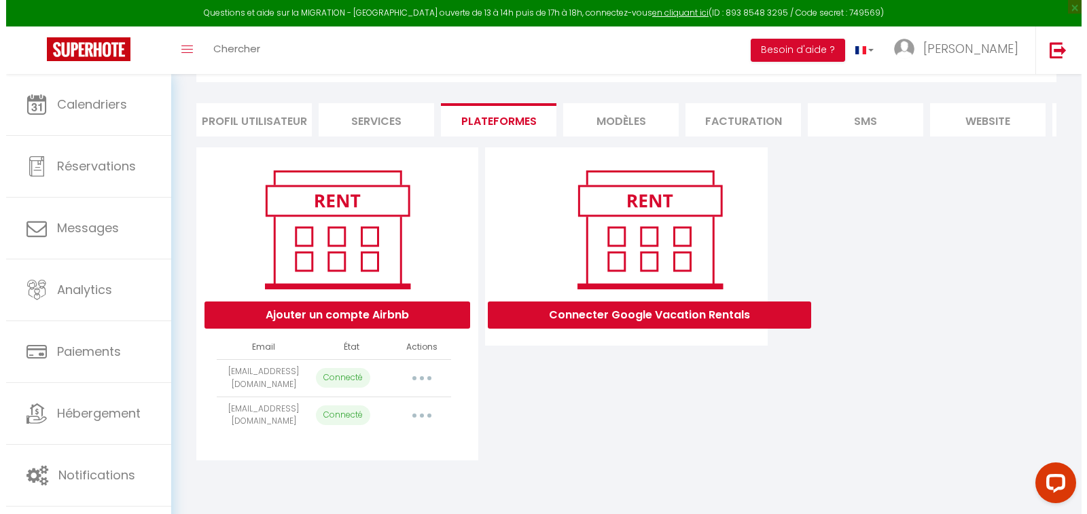
scroll to position [283, 0]
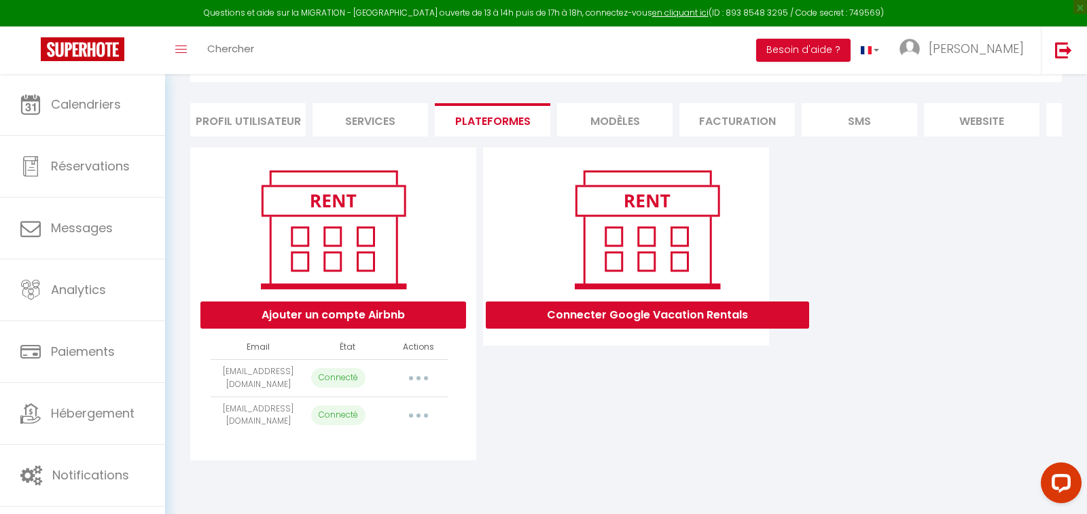
select select "42629"
select select "43805"
select select "44161"
select select "44437"
select select "45482"
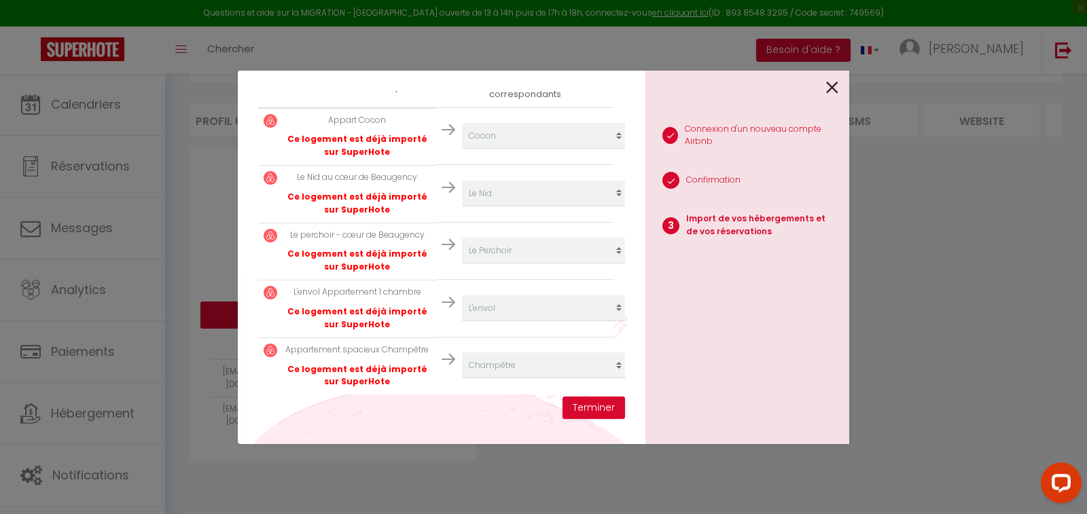
scroll to position [282, 0]
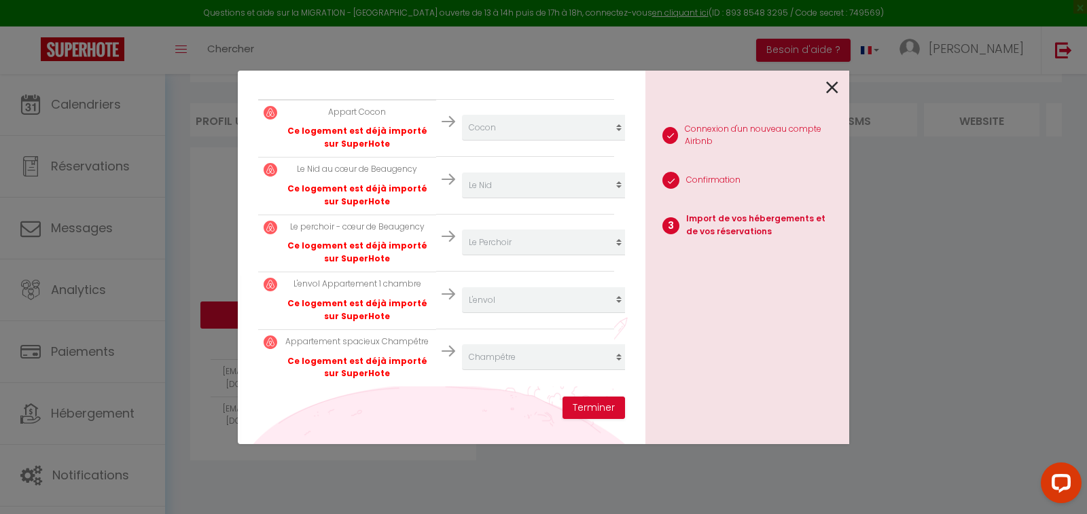
click at [836, 86] on icon at bounding box center [832, 87] width 12 height 20
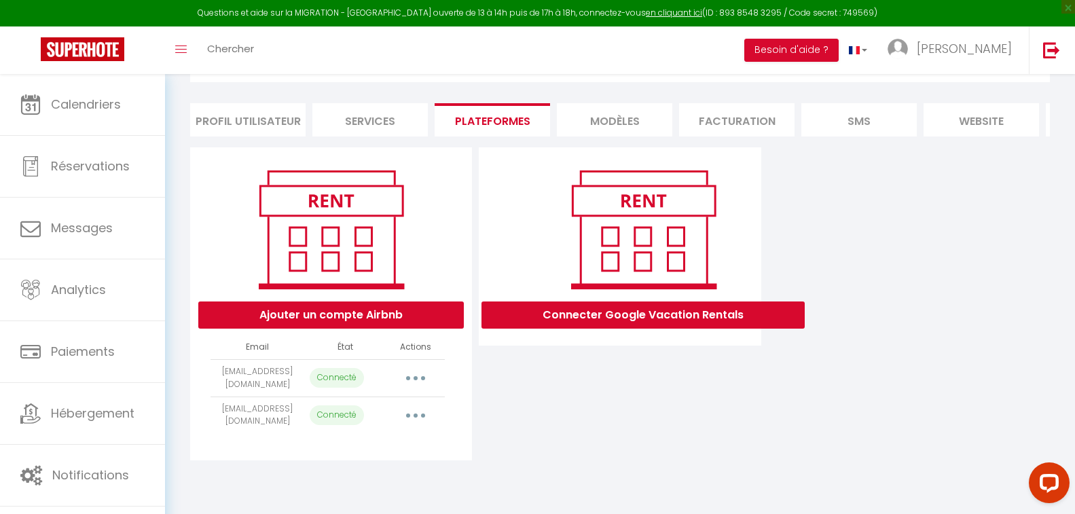
click at [417, 426] on button "button" at bounding box center [416, 416] width 38 height 22
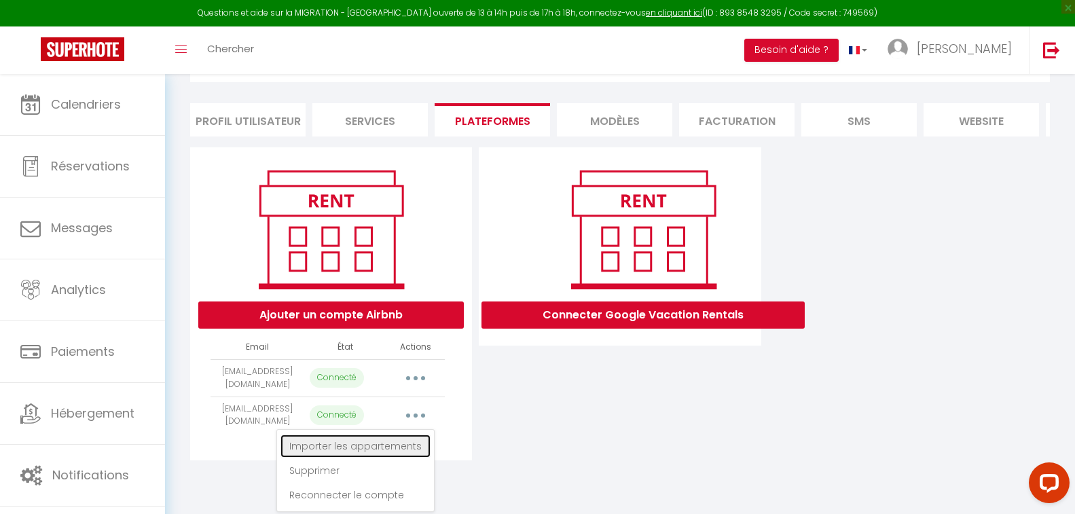
click at [392, 458] on link "Importer les appartements" at bounding box center [355, 446] width 150 height 23
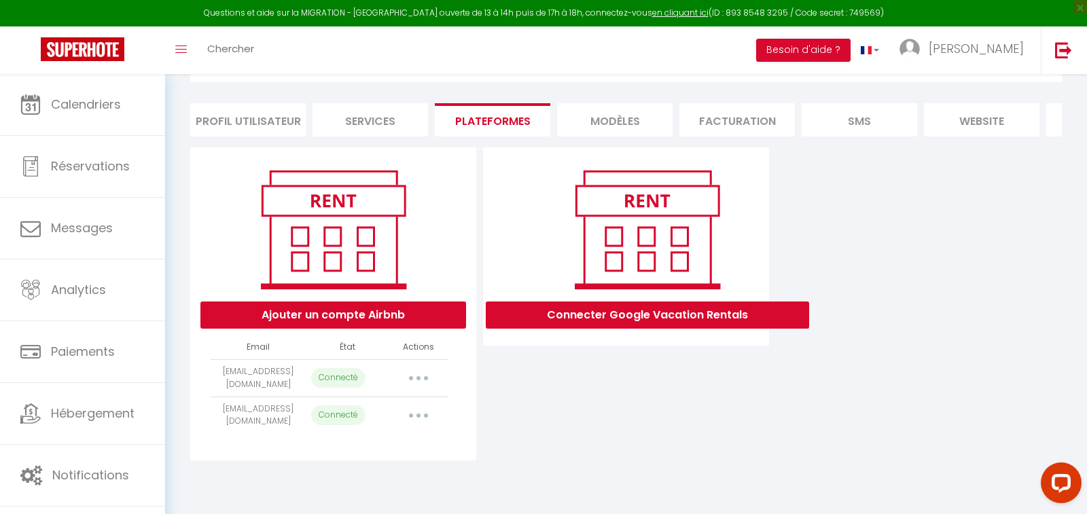
select select "42629"
select select "43805"
select select "44161"
select select "44437"
select select "45482"
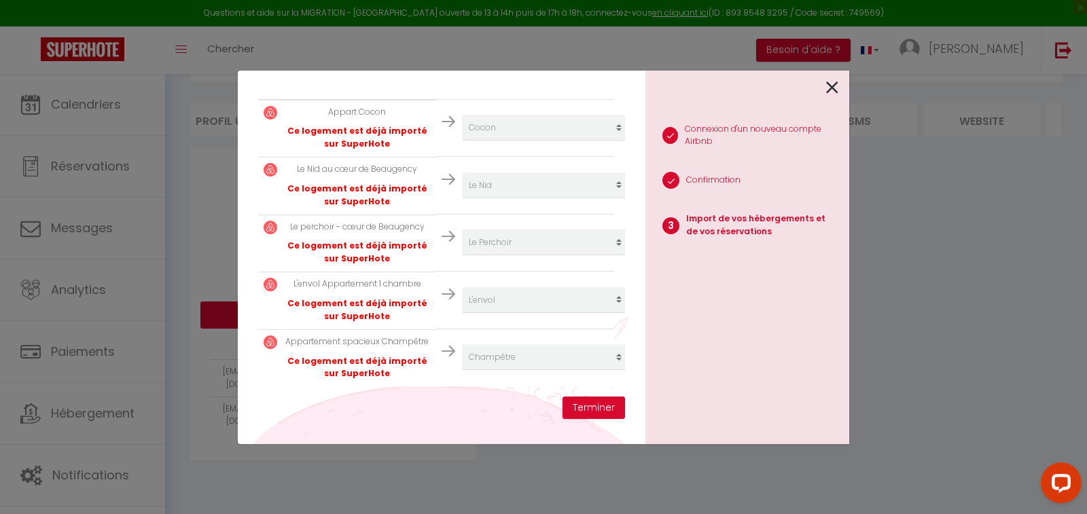
click at [525, 141] on select "Créer un nouveau hébergement Ne rien faire Chambre 1 ⭐ Evasion ⭐ L'échappée 2 ⭐…" at bounding box center [545, 128] width 167 height 26
click at [582, 141] on select "Créer un nouveau hébergement Ne rien faire Chambre 1 ⭐ Evasion ⭐ L'échappée 2 ⭐…" at bounding box center [545, 128] width 167 height 26
click at [605, 408] on button "Terminer" at bounding box center [593, 408] width 62 height 23
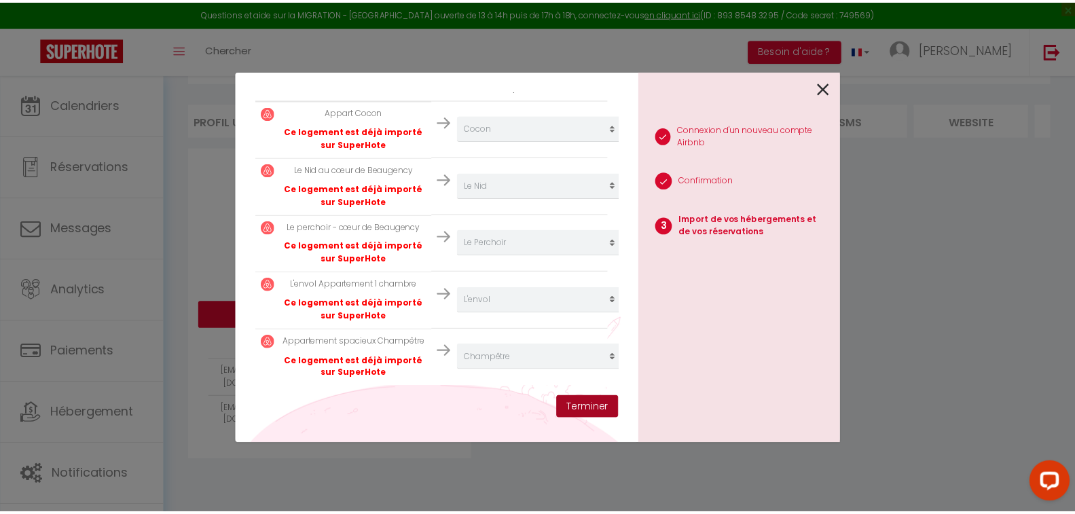
scroll to position [316, 0]
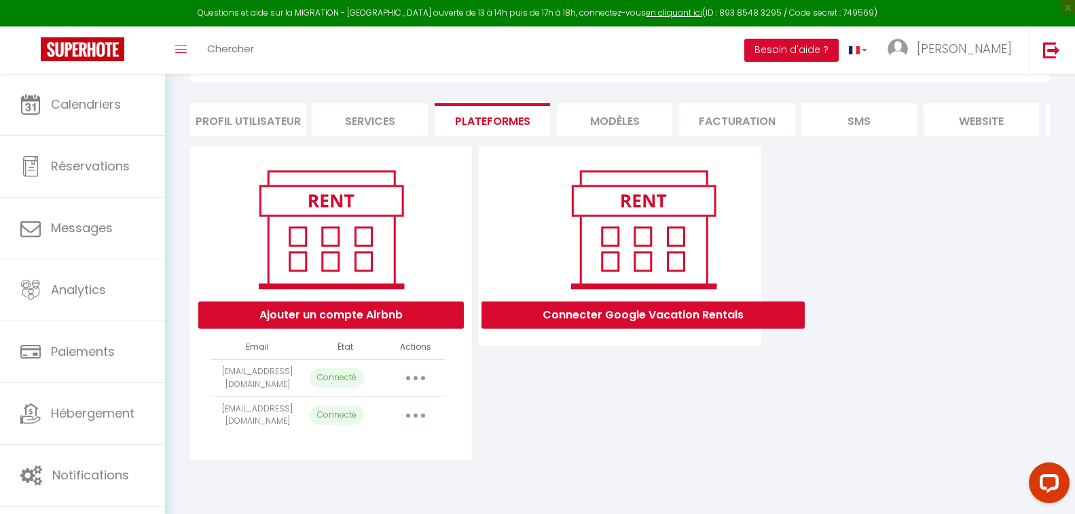
click at [417, 426] on button "button" at bounding box center [416, 416] width 38 height 22
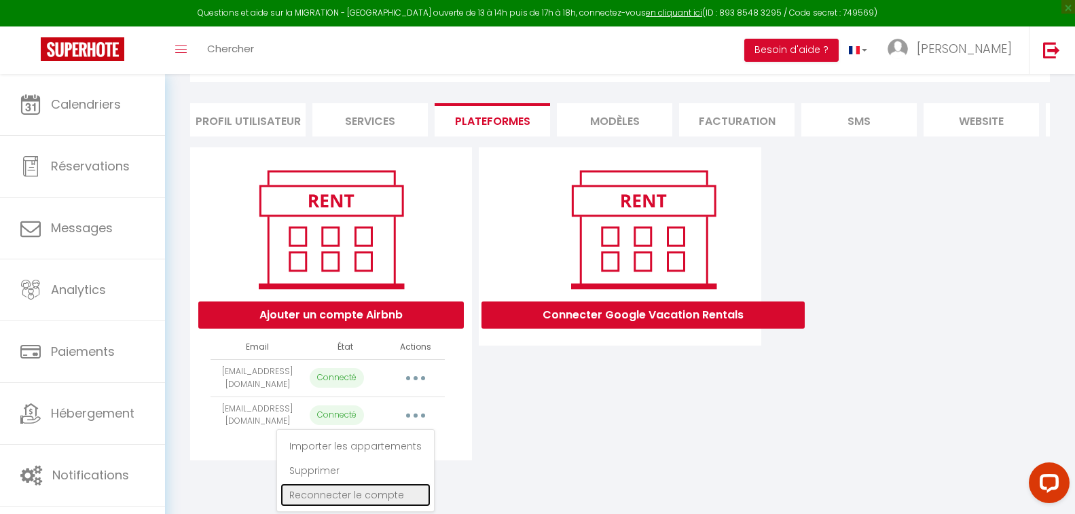
click at [368, 496] on link "Reconnecter le compte" at bounding box center [355, 495] width 150 height 23
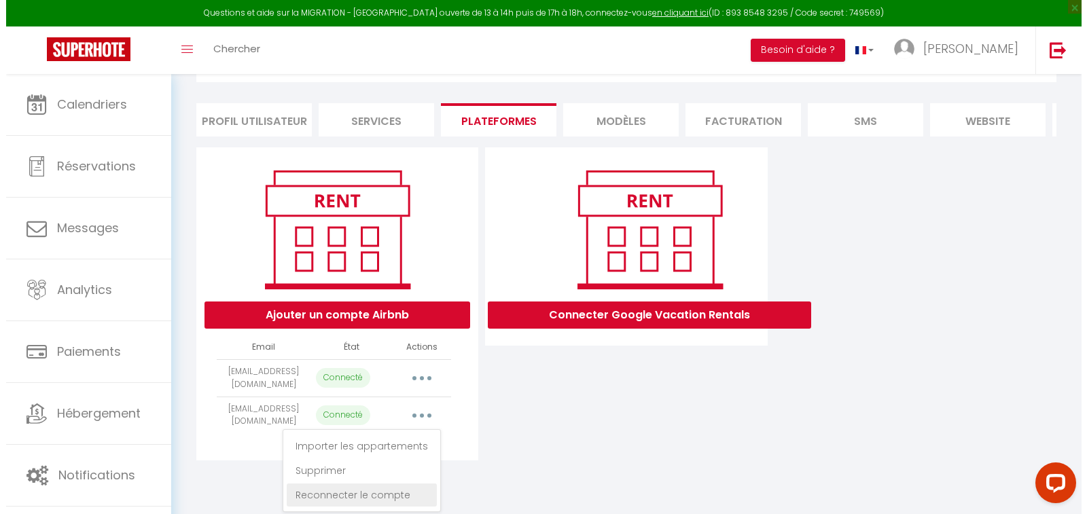
scroll to position [0, 0]
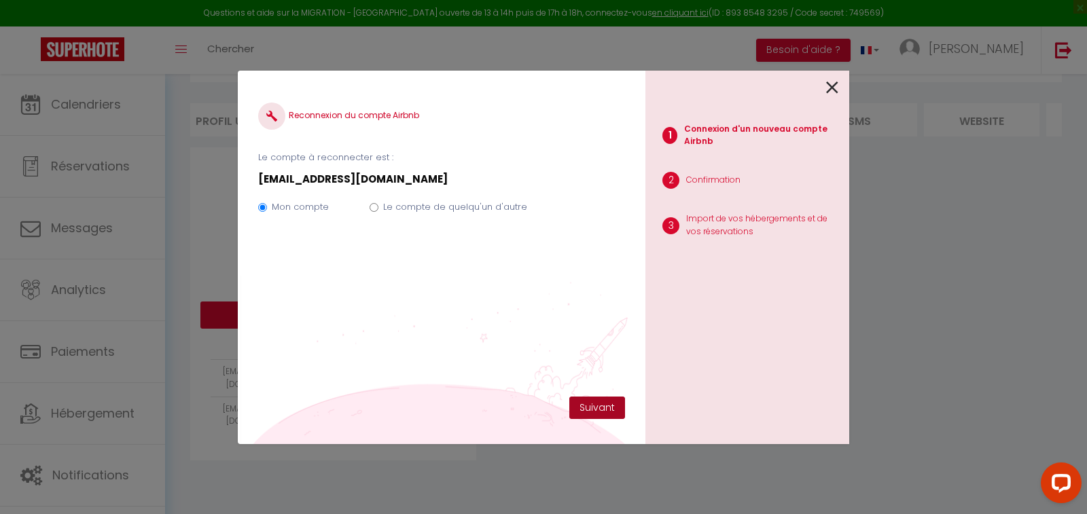
click at [598, 405] on button "Suivant" at bounding box center [597, 408] width 56 height 23
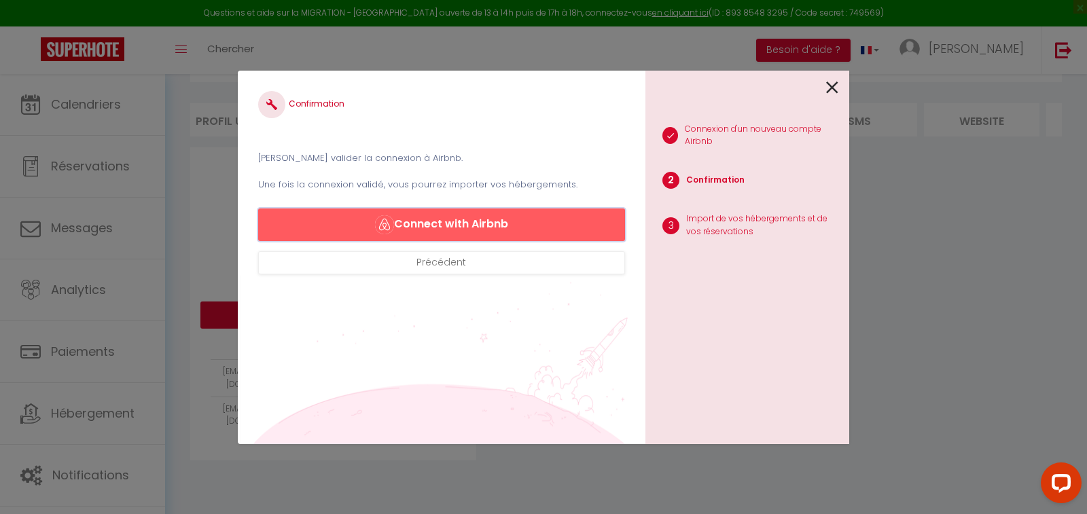
click at [481, 221] on button "Connect with Airbnb" at bounding box center [441, 224] width 367 height 33
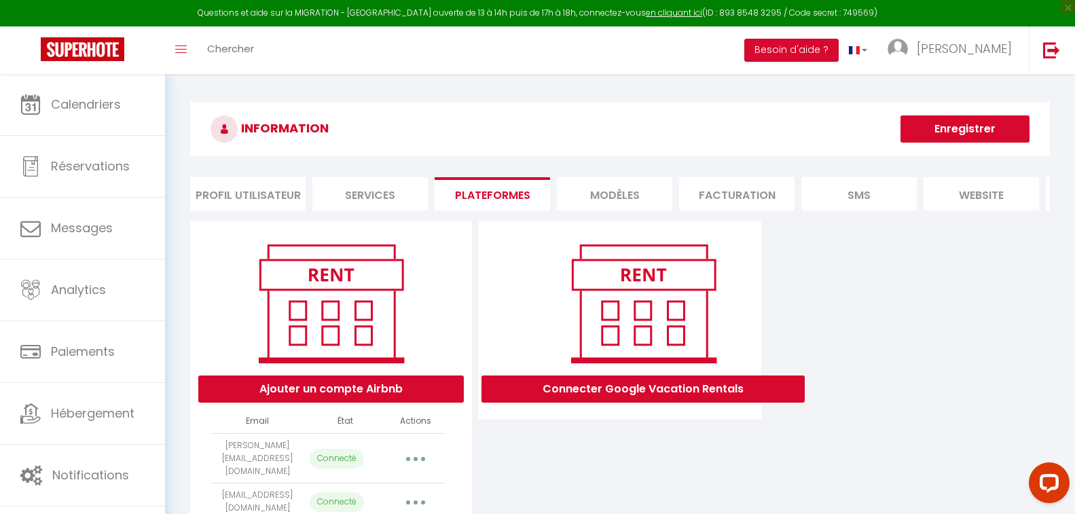
select select "2221"
select select "2220"
select select "2225"
select select "2224"
select select "2226"
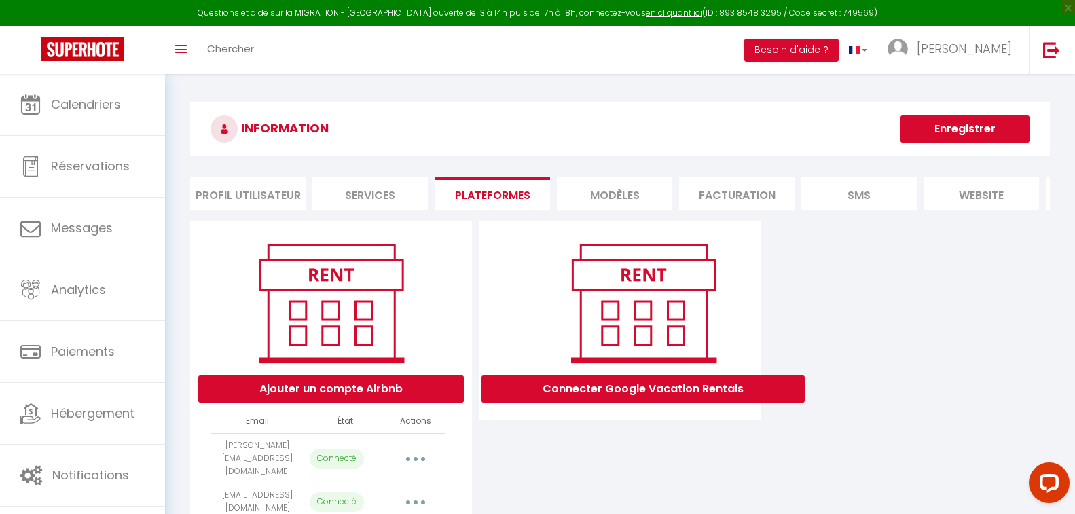
select select "2223"
select select "2222"
select select "46136"
select select "42629"
select select "43805"
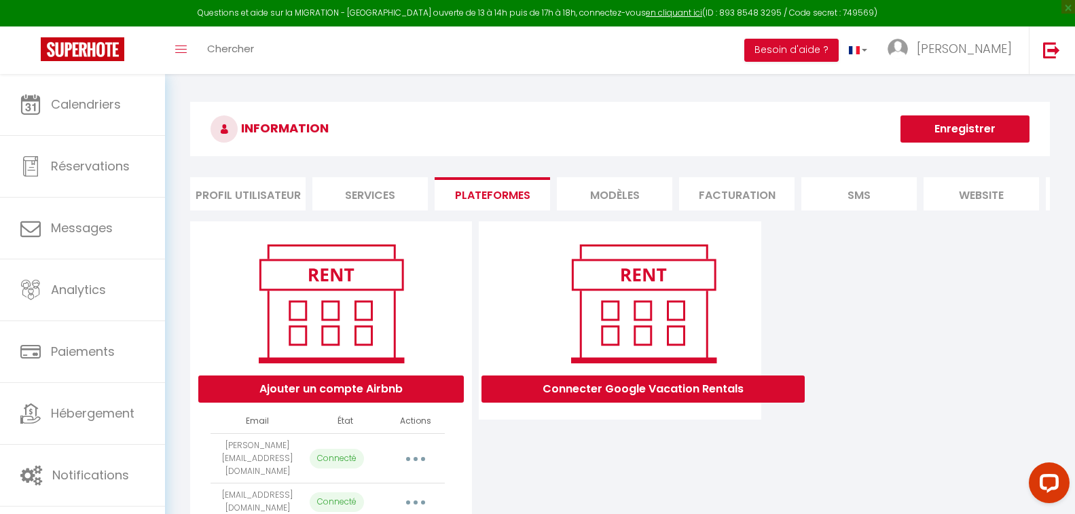
select select "44161"
select select "44437"
select select "45482"
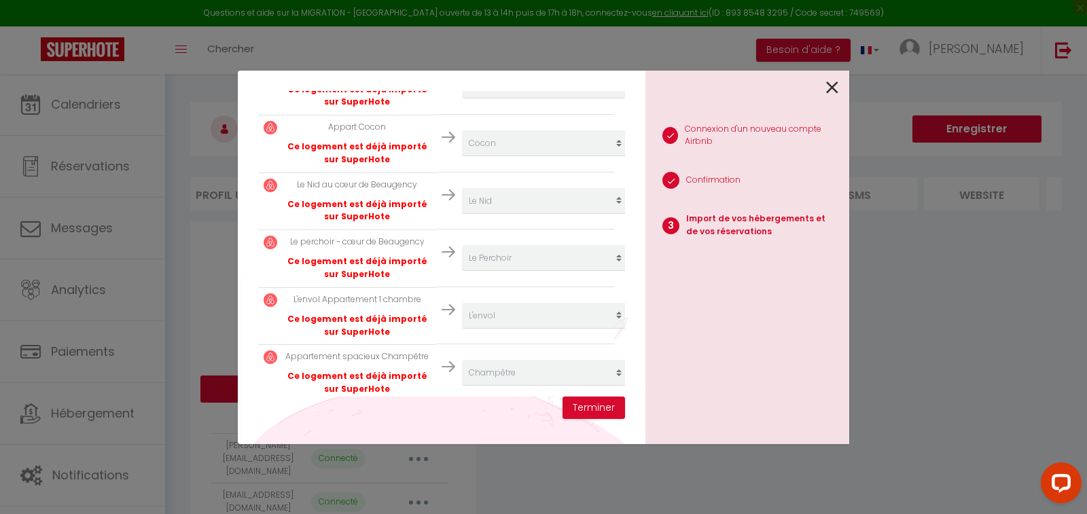
scroll to position [857, 0]
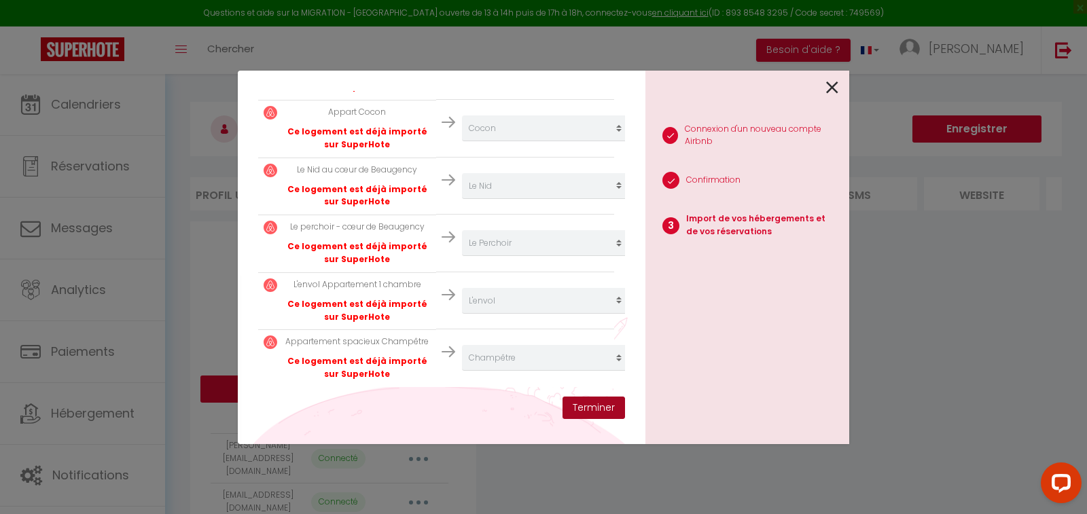
click at [599, 407] on button "Terminer" at bounding box center [593, 408] width 62 height 23
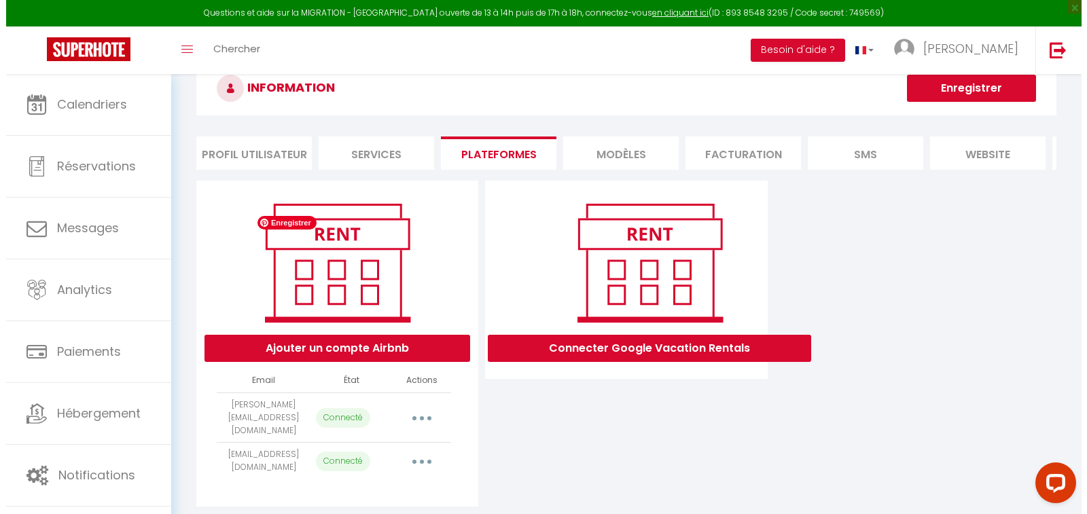
scroll to position [83, 0]
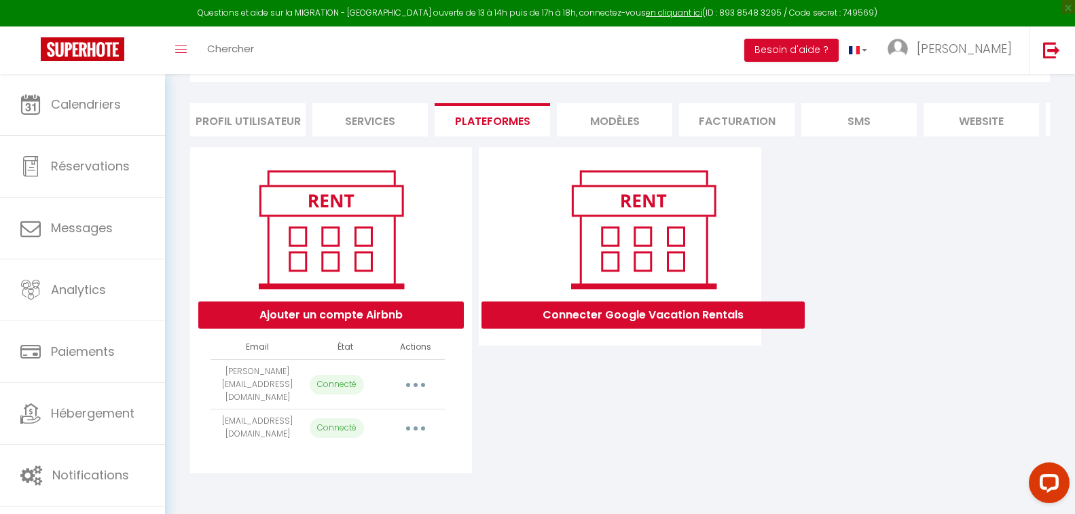
click at [409, 424] on button "button" at bounding box center [416, 428] width 38 height 22
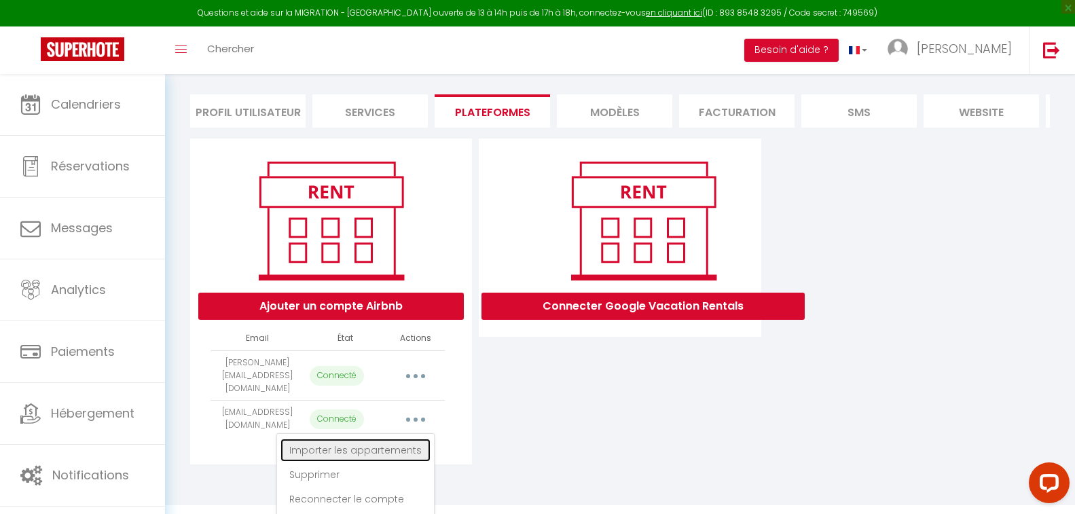
click at [387, 462] on link "Importer les appartements" at bounding box center [355, 450] width 150 height 23
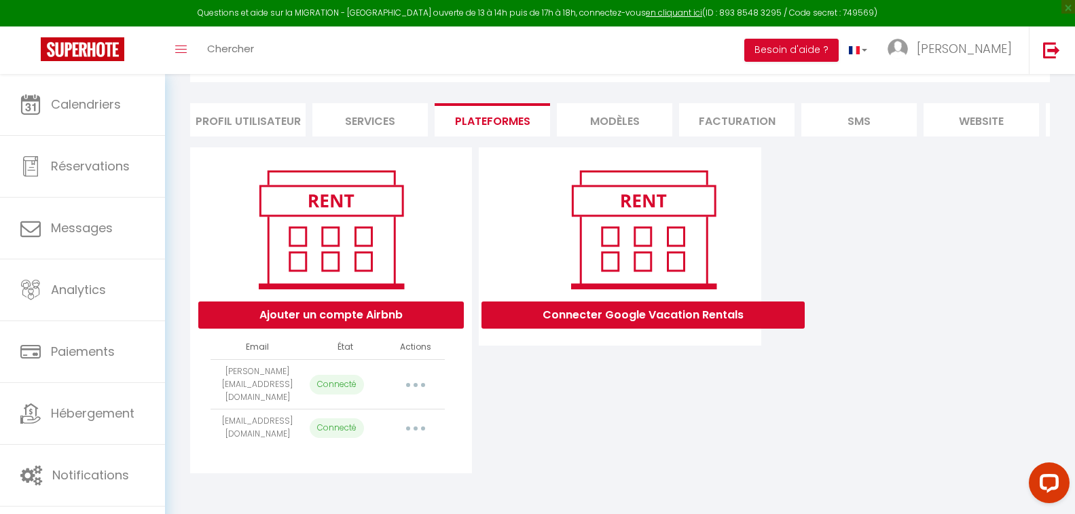
select select "42629"
select select "43805"
select select "44161"
select select "44437"
select select "45482"
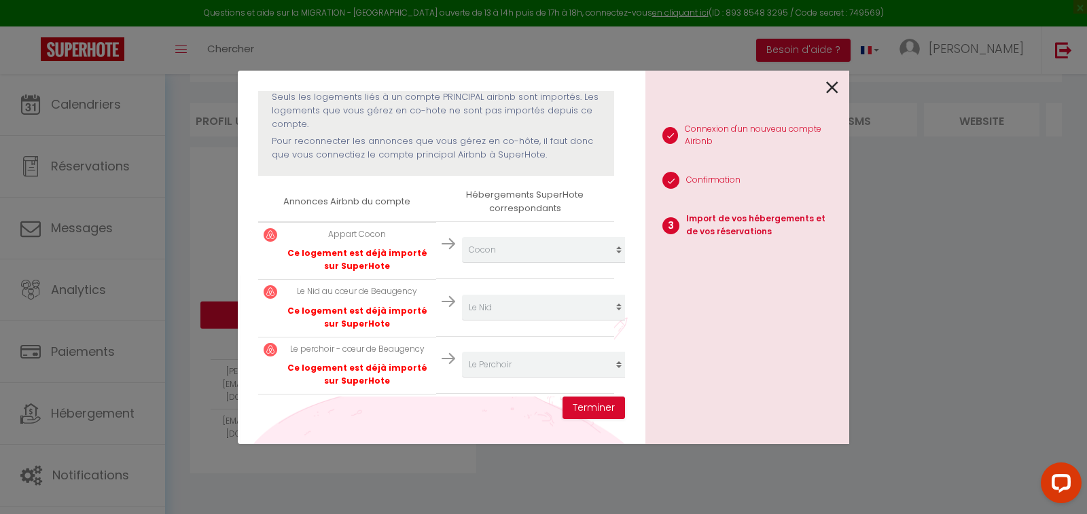
scroll to position [282, 0]
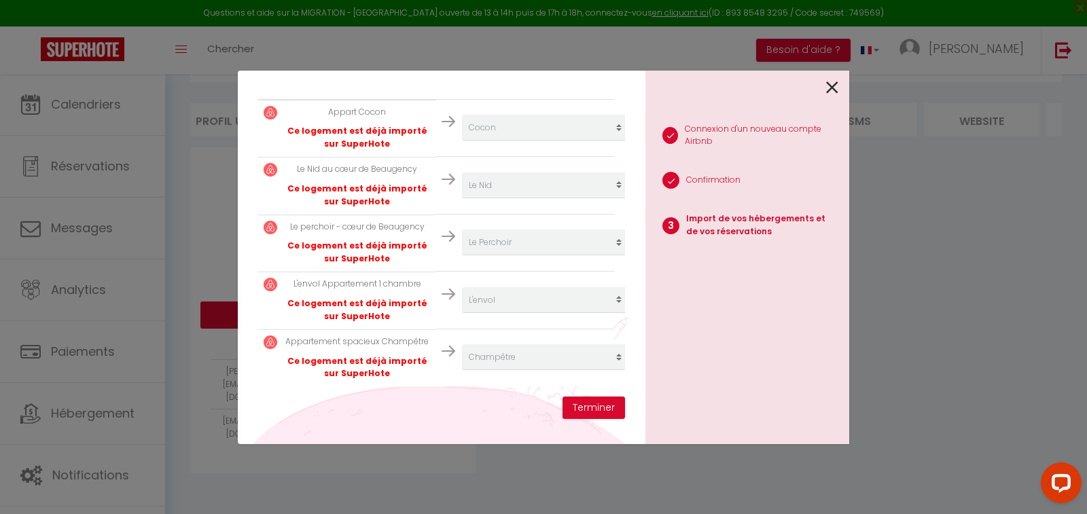
click at [831, 90] on icon at bounding box center [832, 87] width 12 height 20
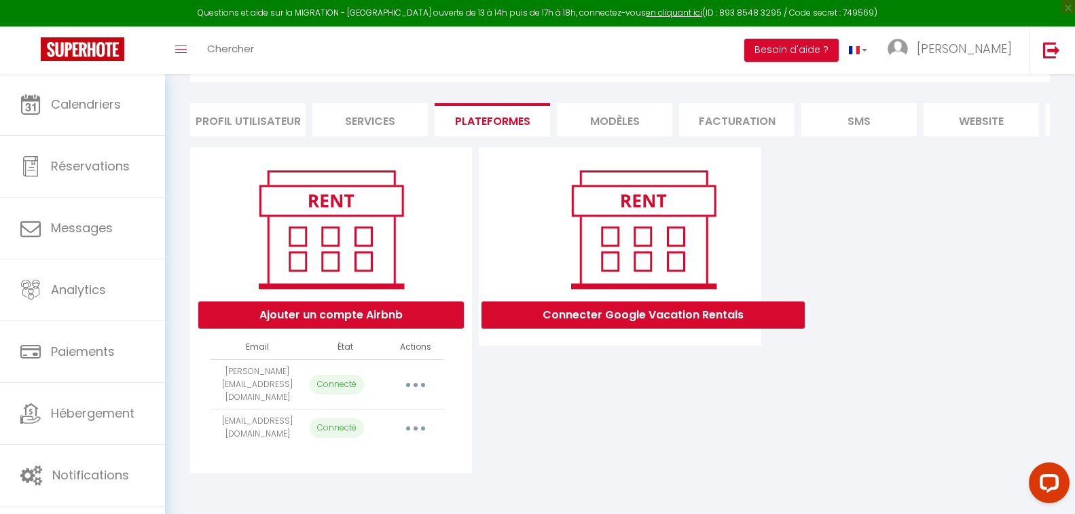
click at [423, 384] on button "button" at bounding box center [416, 384] width 38 height 22
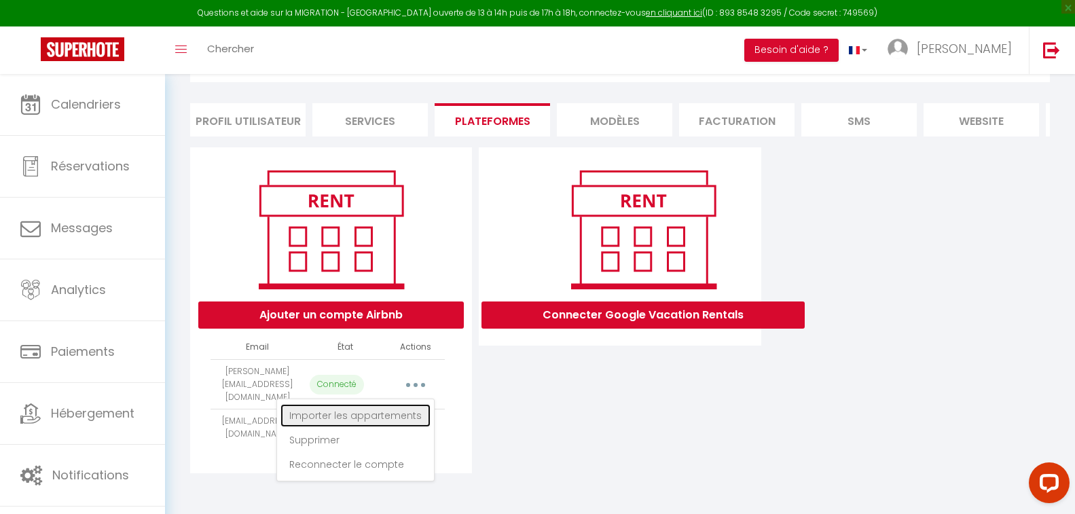
click at [380, 414] on link "Importer les appartements" at bounding box center [355, 415] width 150 height 23
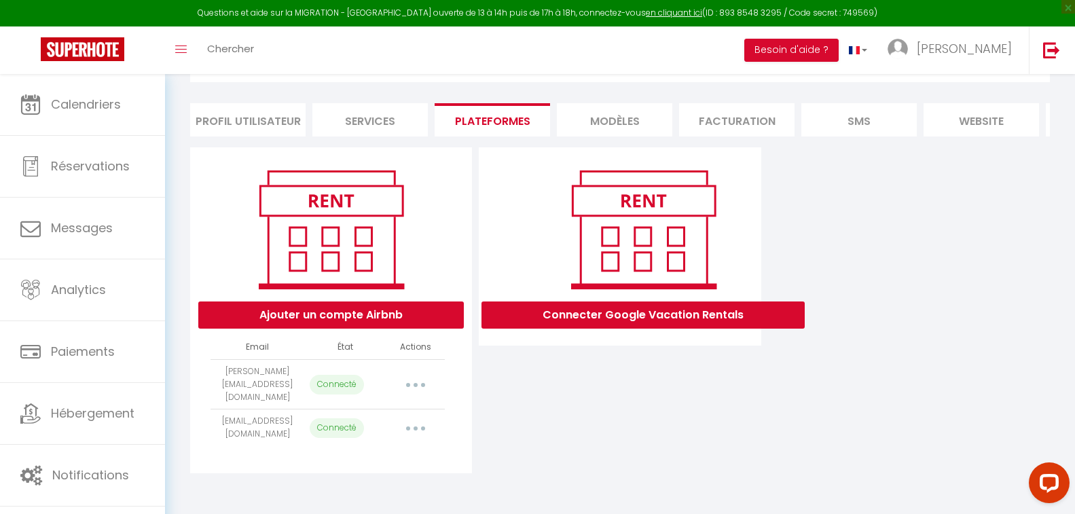
select select "2221"
select select "2220"
select select "2225"
select select "2224"
select select "2226"
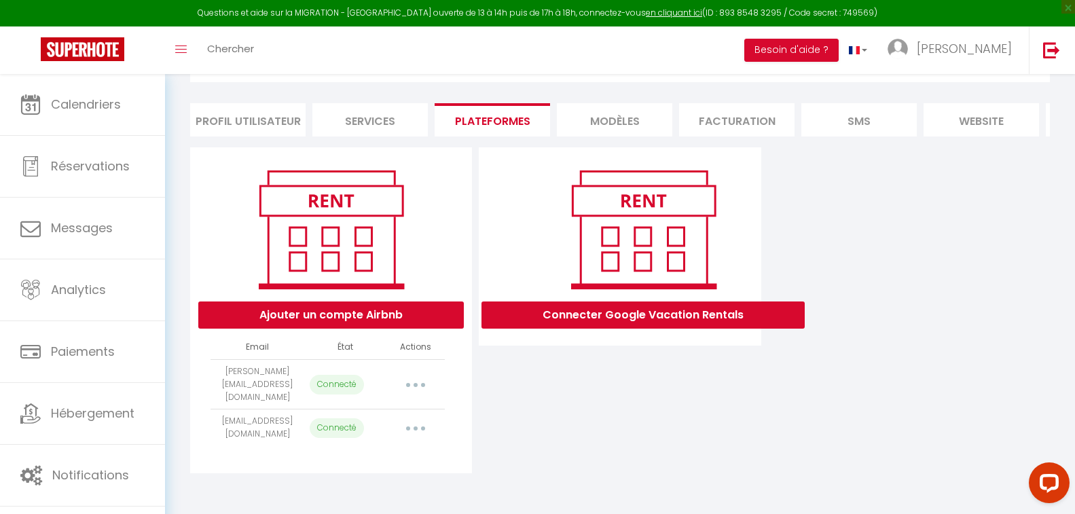
select select "2223"
select select "2222"
select select "46136"
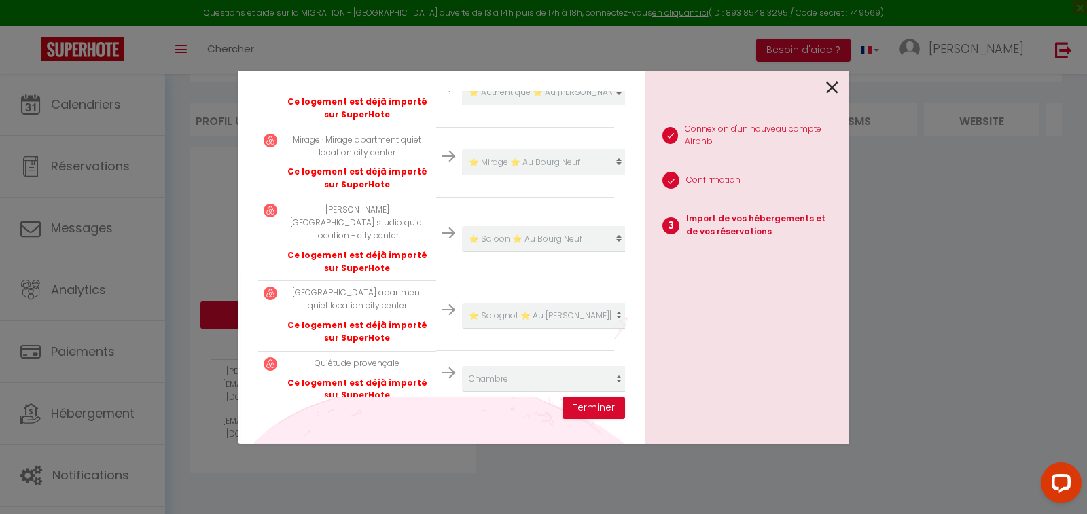
scroll to position [557, 0]
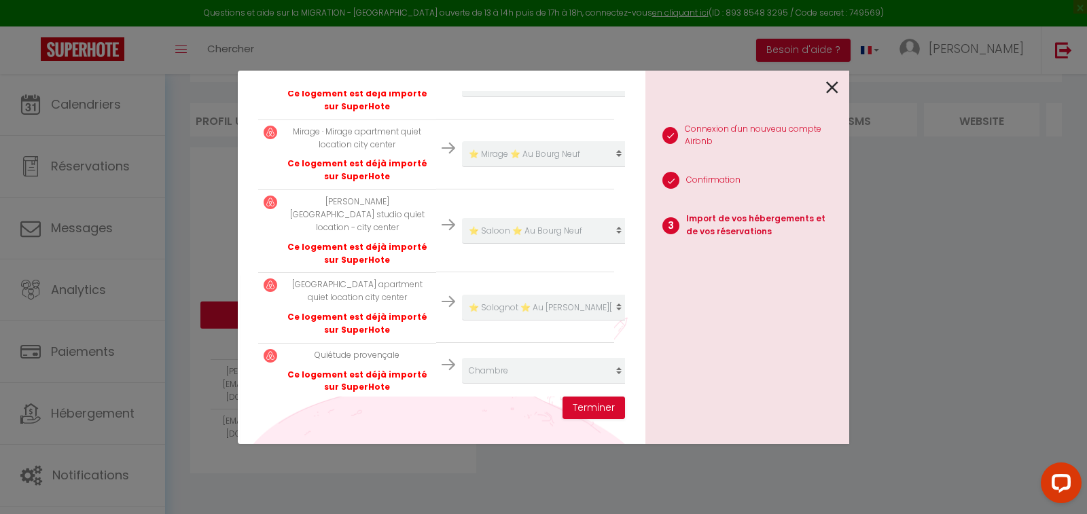
click at [951, 227] on div "Importer de vos hébergements et de vos réservations Veuillez sélectionner pour …" at bounding box center [543, 257] width 1087 height 514
drag, startPoint x: 832, startPoint y: 87, endPoint x: 677, endPoint y: 5, distance: 175.0
click at [828, 86] on icon at bounding box center [832, 87] width 12 height 20
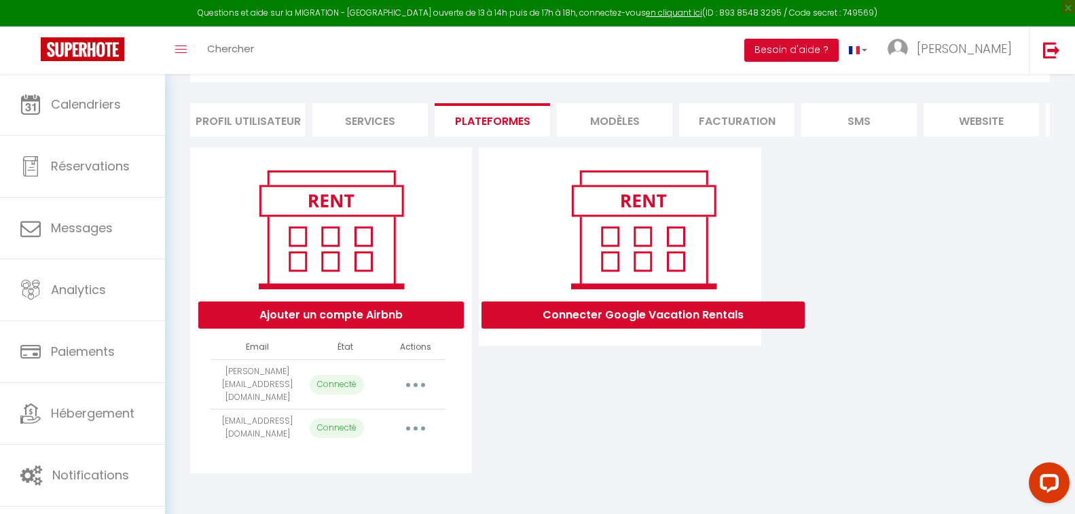
click at [415, 435] on button "button" at bounding box center [416, 428] width 38 height 22
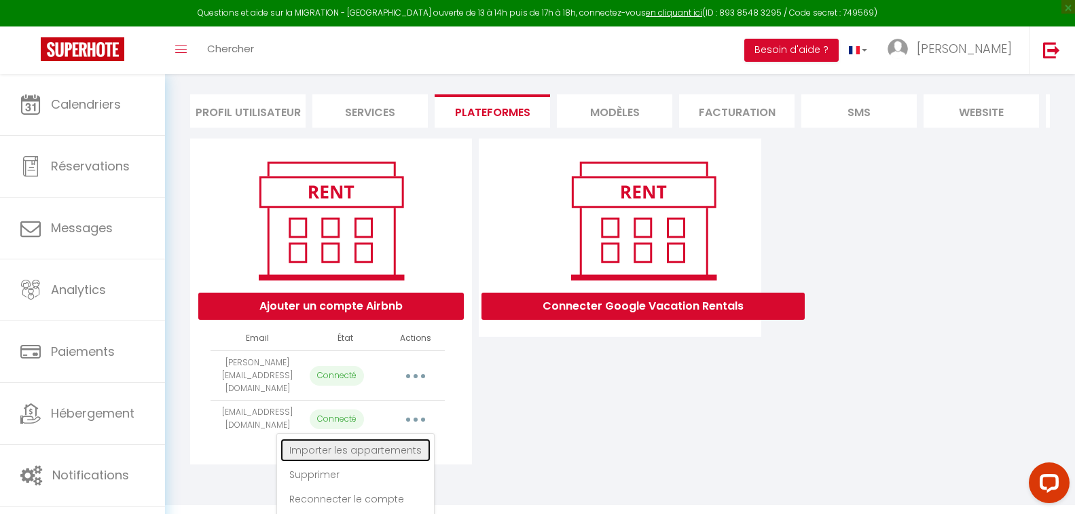
click at [388, 456] on link "Importer les appartements" at bounding box center [355, 450] width 150 height 23
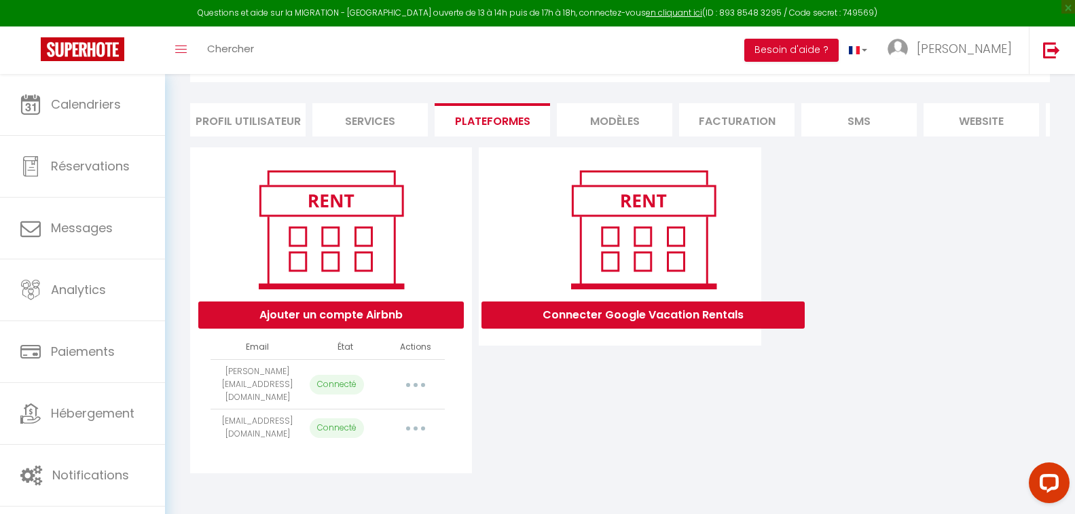
click at [412, 433] on div "INFORMATION Enregistrer Profil Utilisateur Services Plateformes MODÈLES Factura…" at bounding box center [619, 253] width 877 height 450
select select "42629"
select select "43805"
select select "44161"
select select "44437"
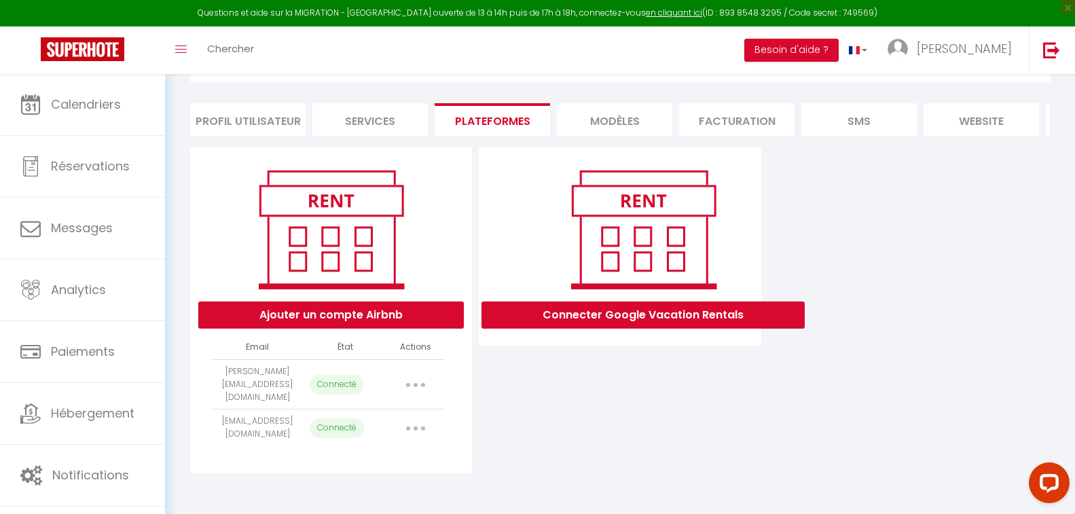
select select "45482"
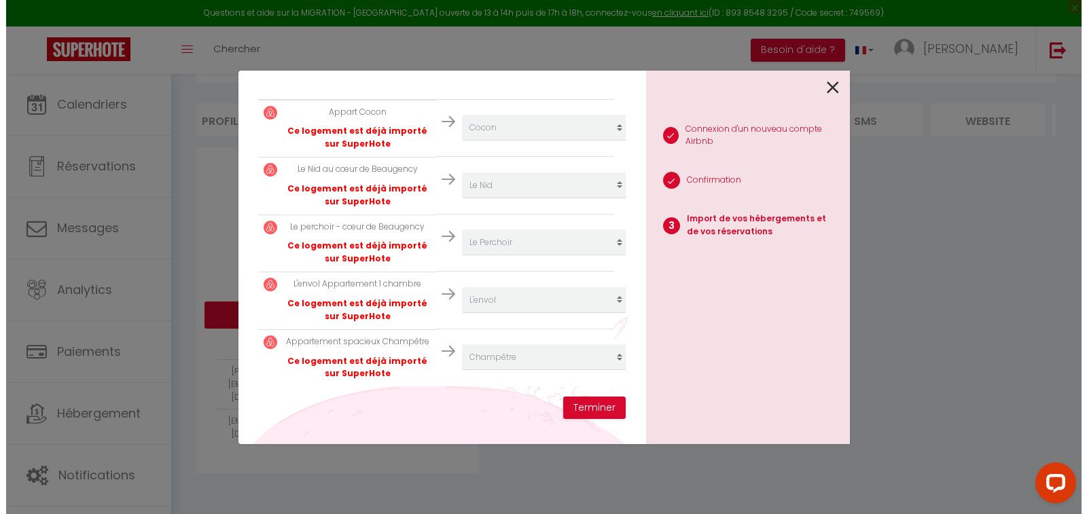
scroll to position [283, 0]
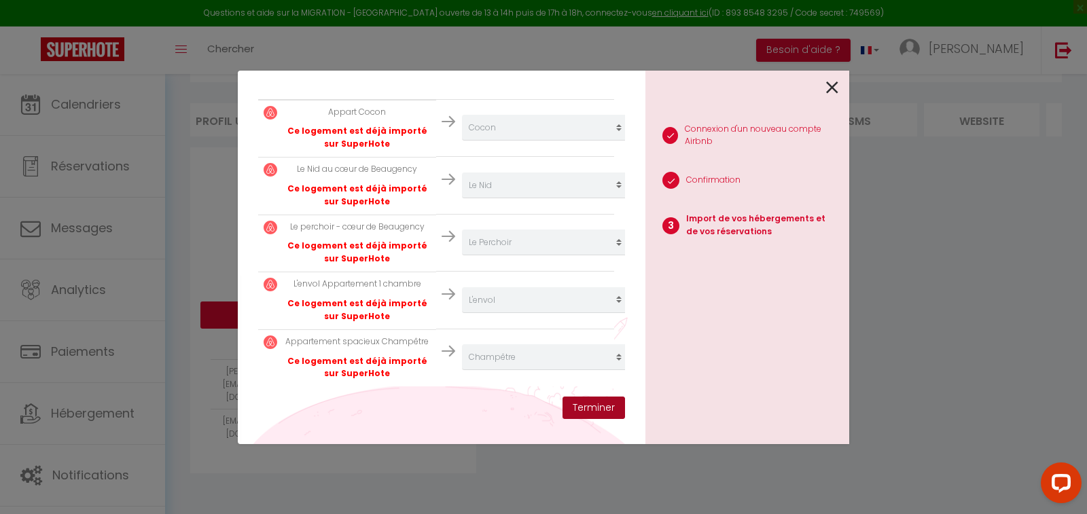
click at [604, 409] on button "Terminer" at bounding box center [593, 408] width 62 height 23
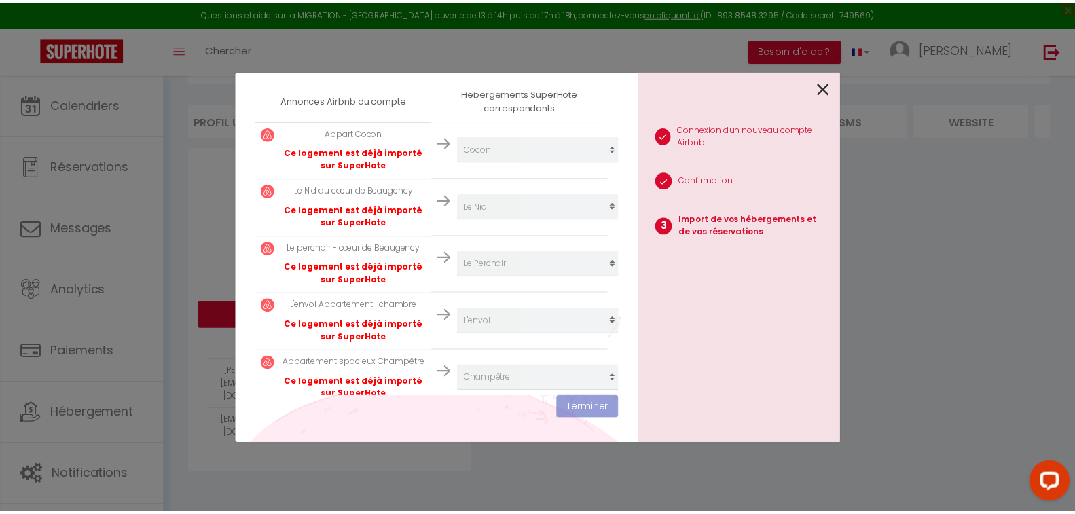
scroll to position [317, 0]
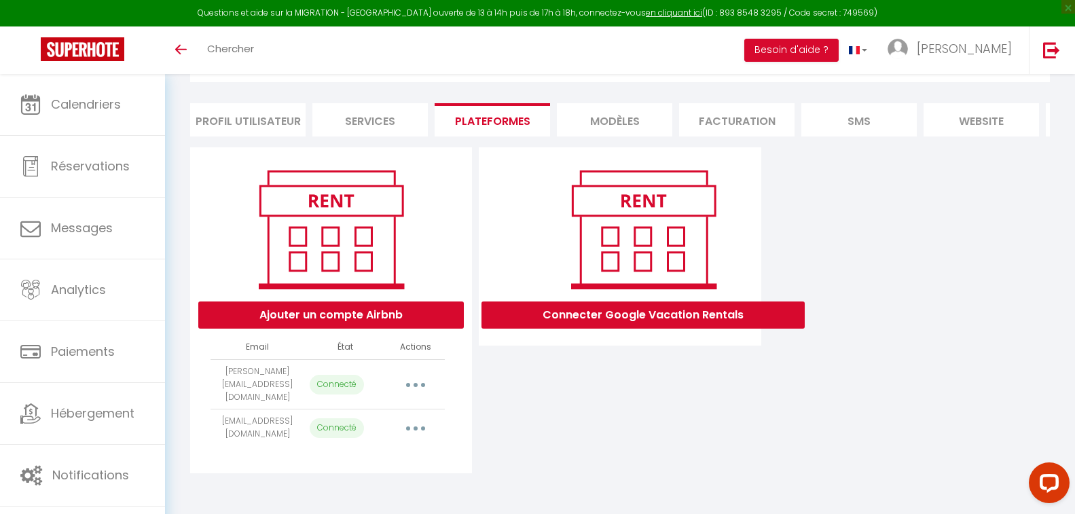
click at [416, 431] on icon "button" at bounding box center [416, 428] width 4 height 4
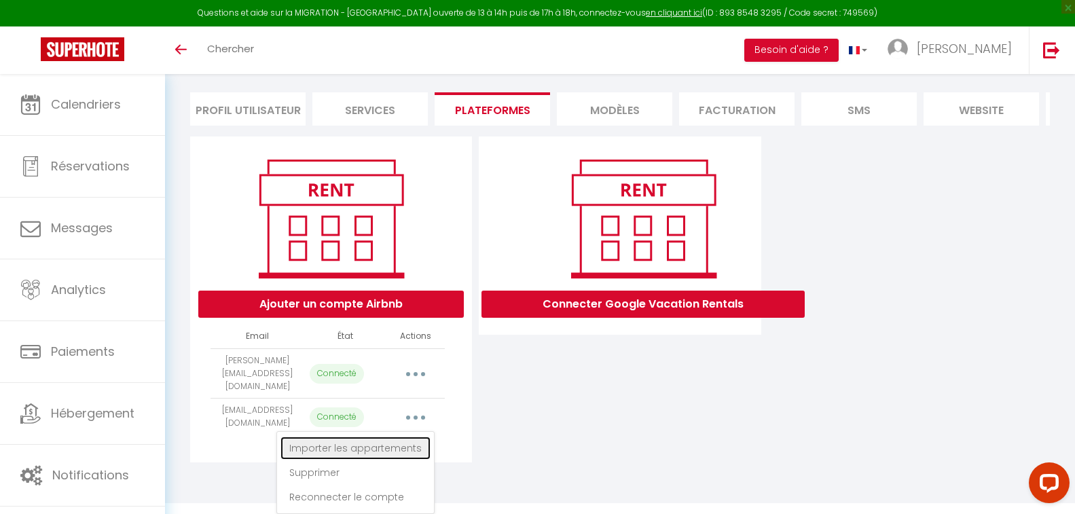
click at [378, 448] on link "Importer les appartements" at bounding box center [355, 448] width 150 height 23
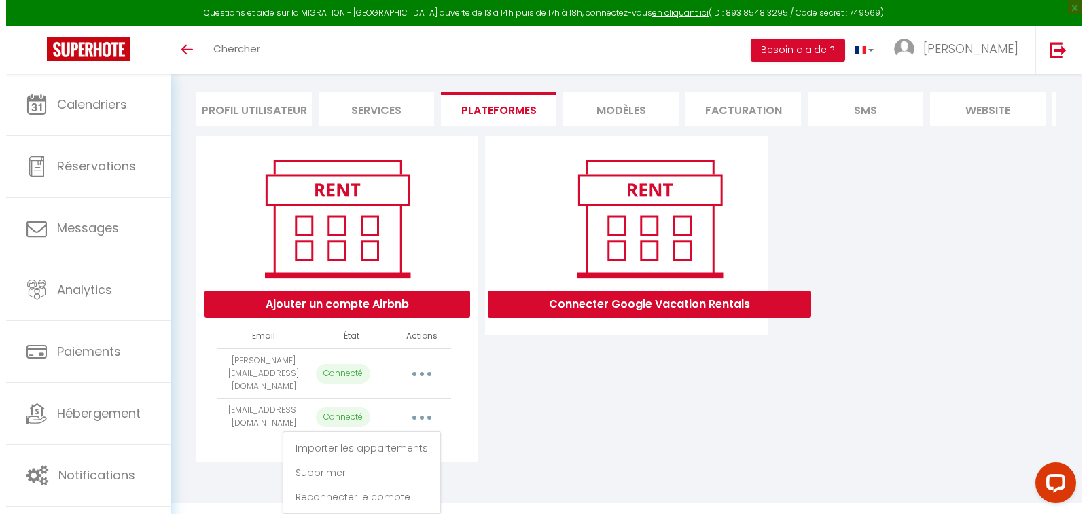
scroll to position [83, 0]
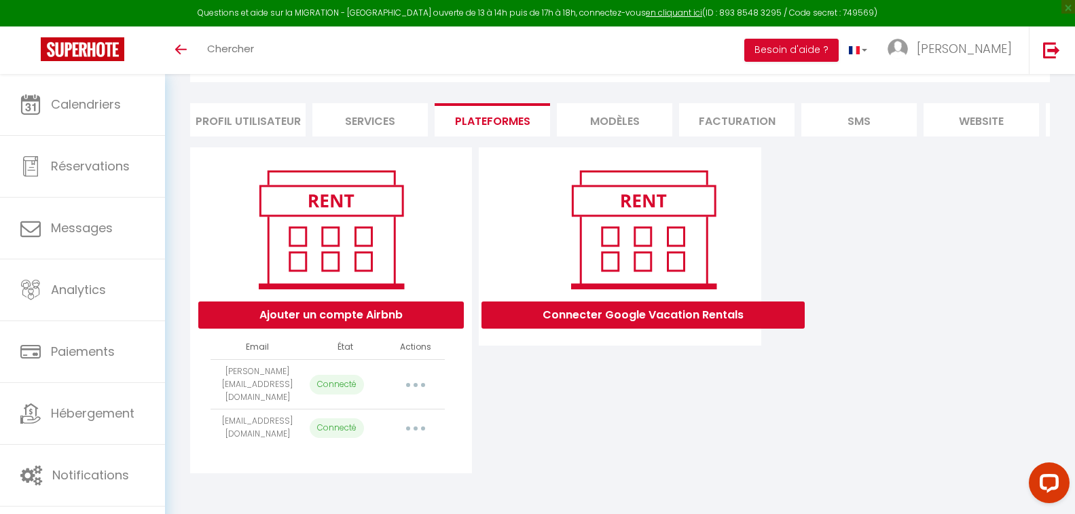
select select "42629"
select select "43805"
select select "44161"
select select "44437"
select select "45482"
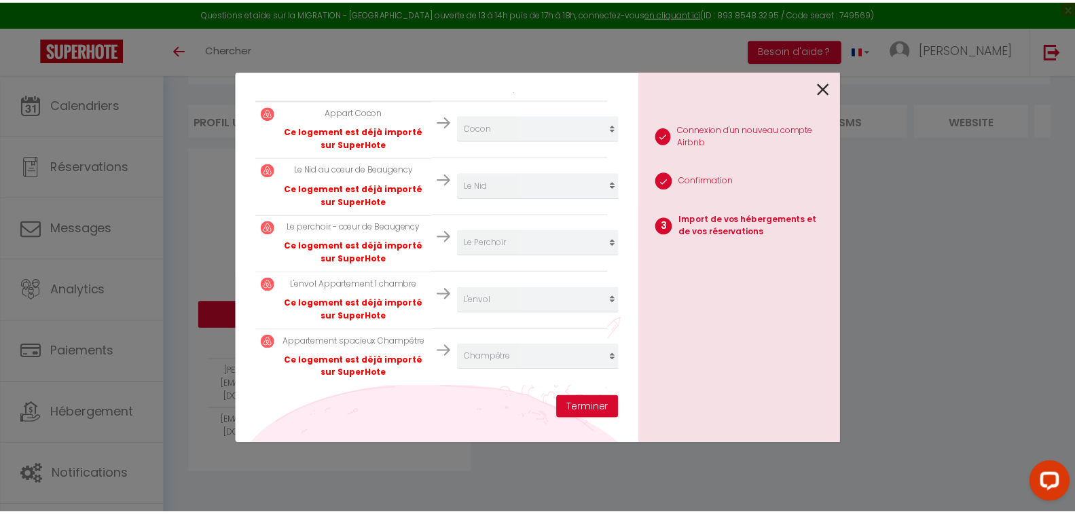
scroll to position [282, 0]
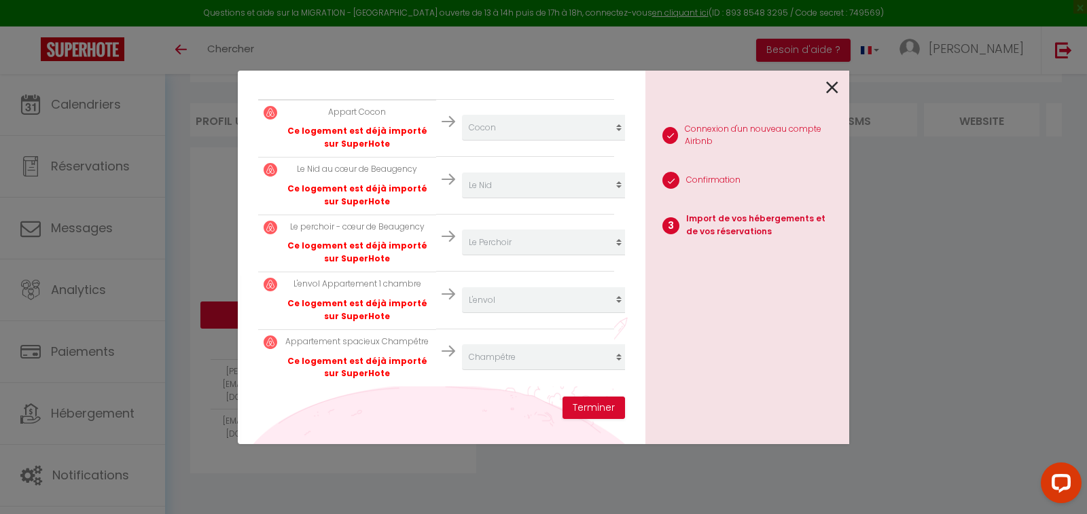
click at [833, 88] on icon at bounding box center [832, 87] width 12 height 20
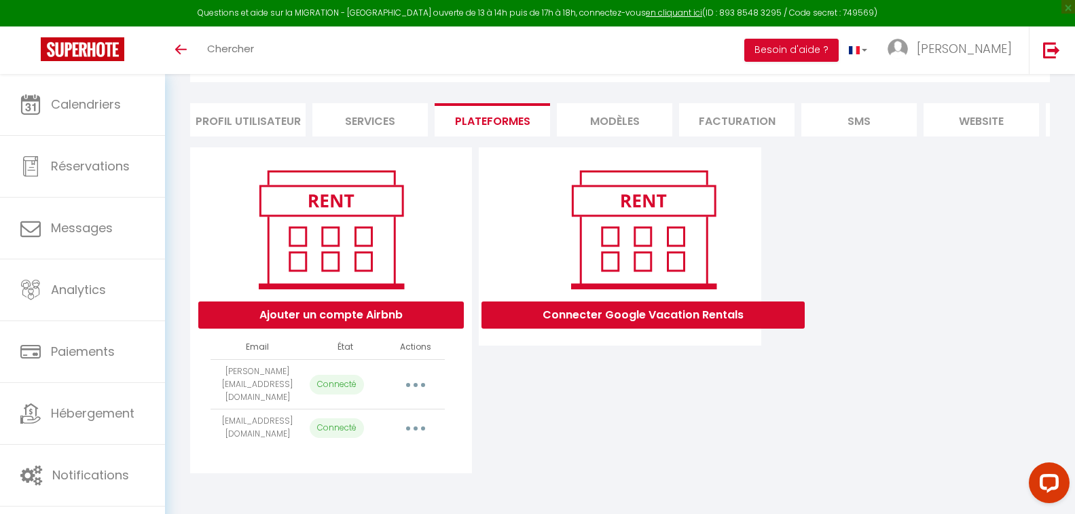
click at [417, 435] on button "button" at bounding box center [416, 428] width 38 height 22
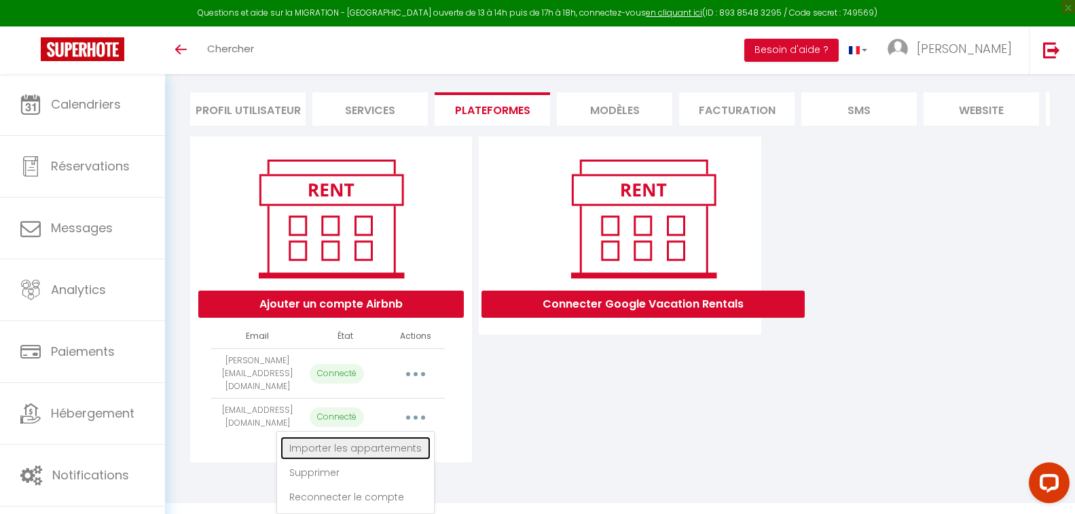
click at [396, 453] on link "Importer les appartements" at bounding box center [355, 448] width 150 height 23
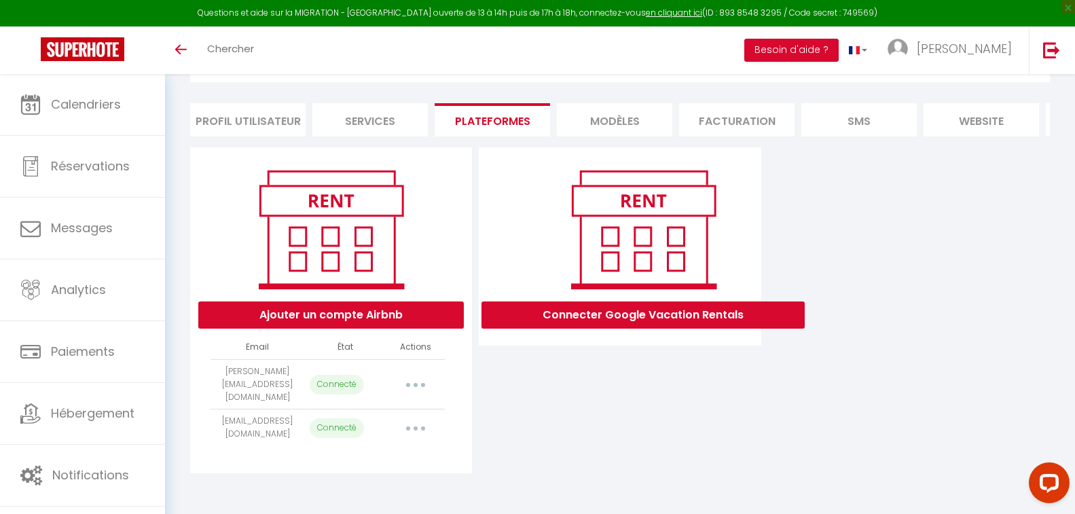
scroll to position [83, 0]
select select "42629"
select select "43805"
select select "44161"
select select "44437"
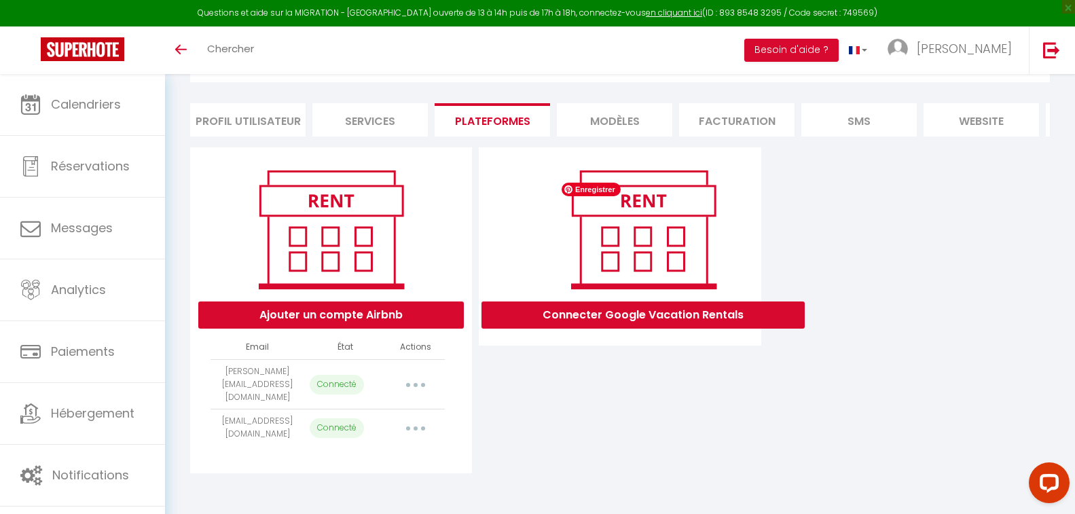
select select "45482"
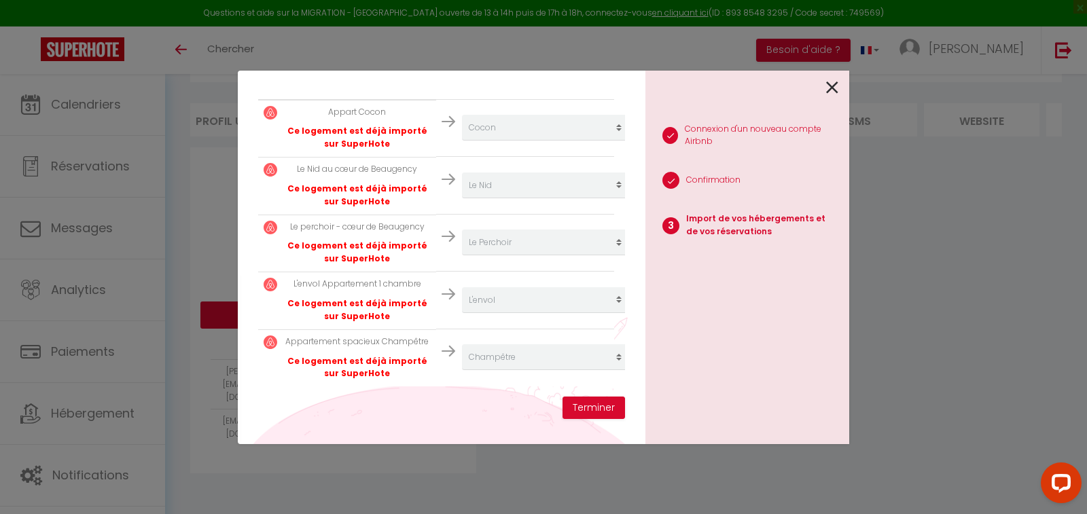
click at [833, 90] on icon at bounding box center [832, 87] width 12 height 20
